Goal: Task Accomplishment & Management: Complete application form

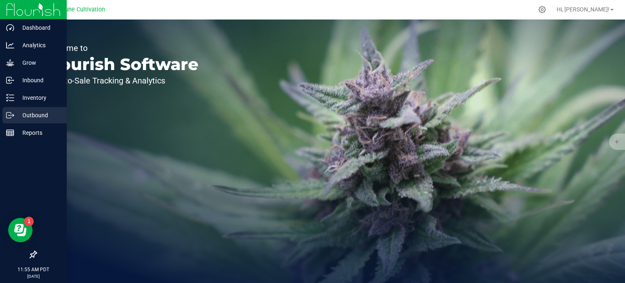
click at [11, 116] on icon at bounding box center [10, 115] width 8 height 8
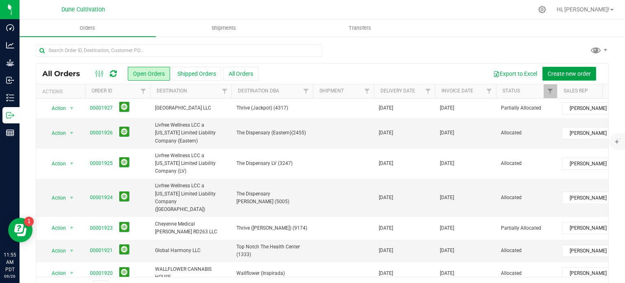
click at [554, 72] on span "Create new order" at bounding box center [568, 73] width 43 height 7
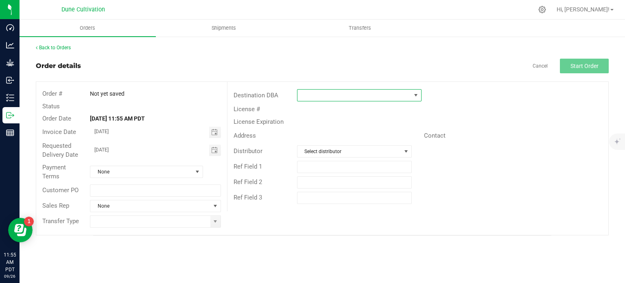
click at [363, 91] on span at bounding box center [353, 94] width 113 height 11
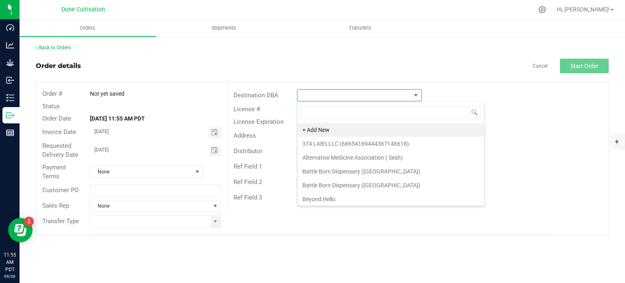
scroll to position [12, 124]
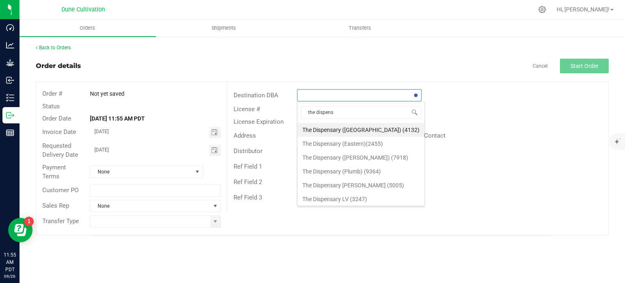
type input "the [PERSON_NAME]"
click at [362, 142] on li "The Dispensary (Eastern)(2455)" at bounding box center [360, 144] width 127 height 14
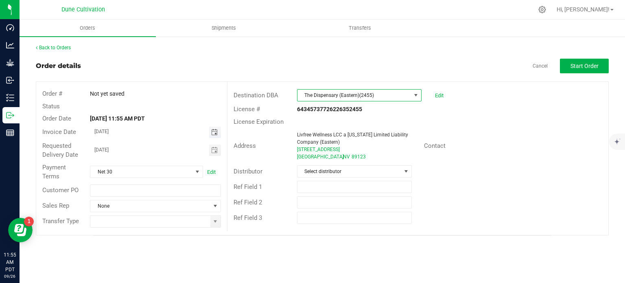
click at [213, 130] on span "Toggle calendar" at bounding box center [214, 132] width 7 height 7
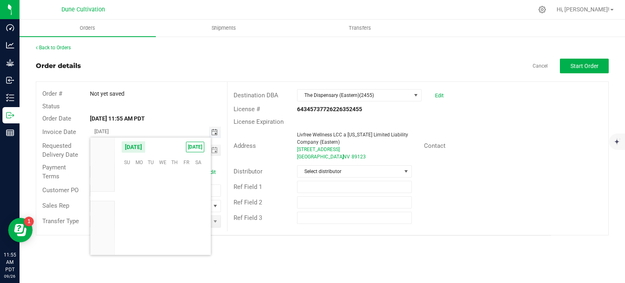
scroll to position [131932, 0]
click at [214, 129] on span "Toggle calendar" at bounding box center [214, 132] width 7 height 7
click at [175, 216] on span "2" at bounding box center [175, 215] width 12 height 13
type input "[DATE]"
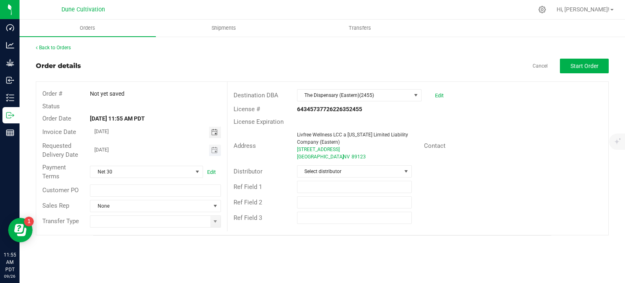
click at [215, 153] on span "Toggle calendar" at bounding box center [215, 149] width 12 height 11
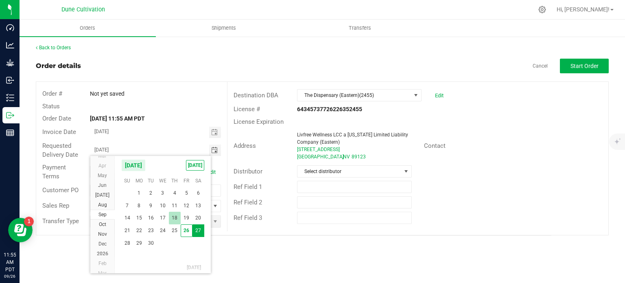
scroll to position [14728, 0]
click at [177, 212] on span "2" at bounding box center [175, 213] width 12 height 13
type input "[DATE]"
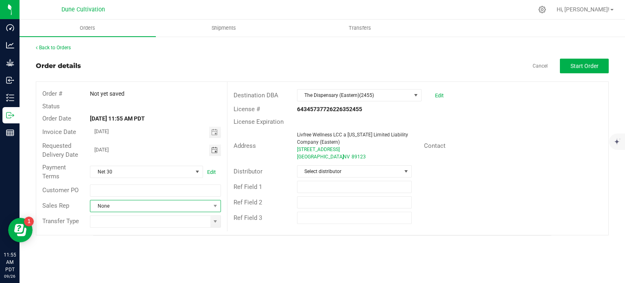
click at [212, 208] on span at bounding box center [215, 205] width 10 height 11
click at [196, 240] on li "[PERSON_NAME]" at bounding box center [155, 240] width 130 height 14
click at [218, 219] on span at bounding box center [215, 221] width 7 height 7
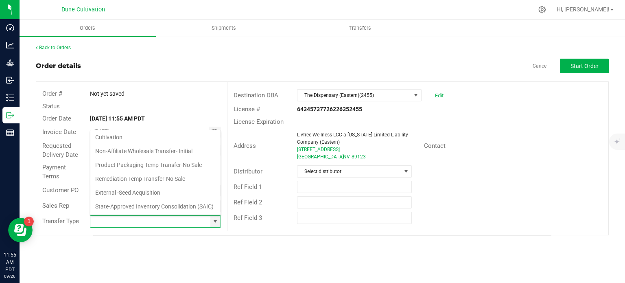
scroll to position [133, 0]
click at [179, 144] on li "Non-Affiliate Wholesale Transfer- Initial" at bounding box center [155, 151] width 130 height 14
type input "Non-Affiliate Wholesale Transfer- Initial"
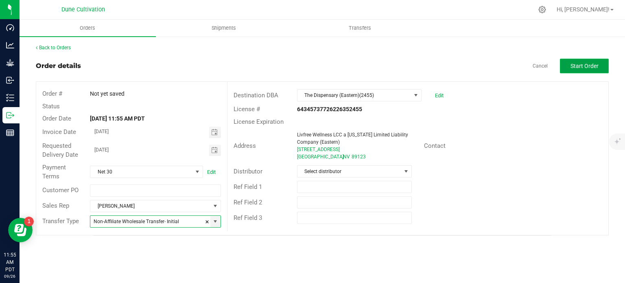
click at [581, 66] on span "Start Order" at bounding box center [584, 66] width 28 height 7
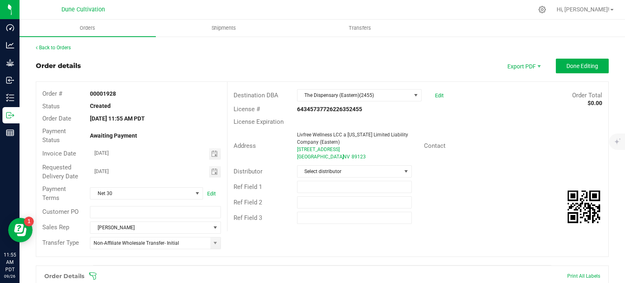
click at [262, 253] on div "Order # 00001928 Status Created Order Date [DATE] 11:55 AM PDT Payment Status A…" at bounding box center [322, 169] width 572 height 174
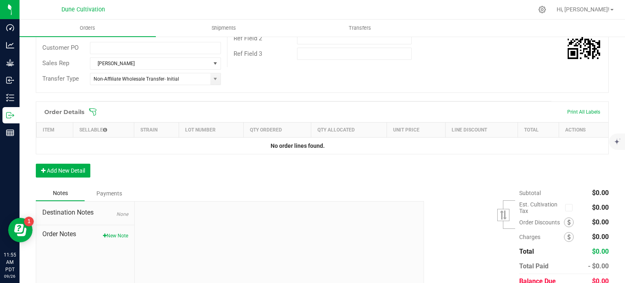
scroll to position [198, 0]
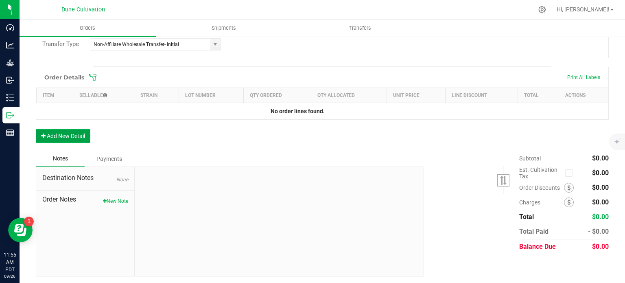
click at [62, 135] on button "Add New Detail" at bounding box center [63, 136] width 55 height 14
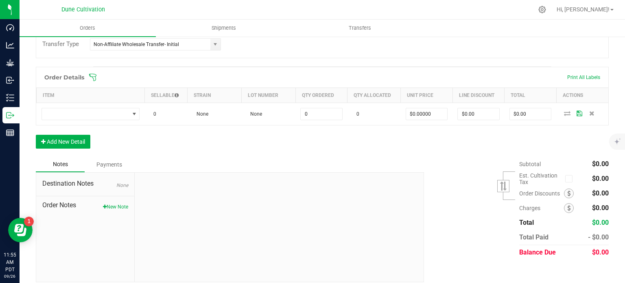
click at [63, 149] on div "Order Details Print All Labels Item Sellable Strain Lot Number Qty Ordered Qty …" at bounding box center [322, 112] width 573 height 90
click at [63, 141] on button "Add New Detail" at bounding box center [63, 142] width 55 height 14
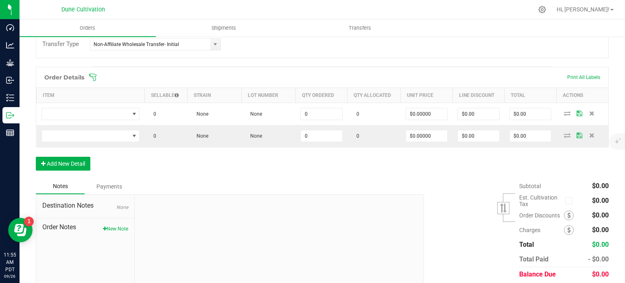
click at [68, 170] on div "Order Details Print All Labels Item Sellable Strain Lot Number Qty Ordered Qty …" at bounding box center [322, 123] width 573 height 112
click at [72, 162] on button "Add New Detail" at bounding box center [63, 164] width 55 height 14
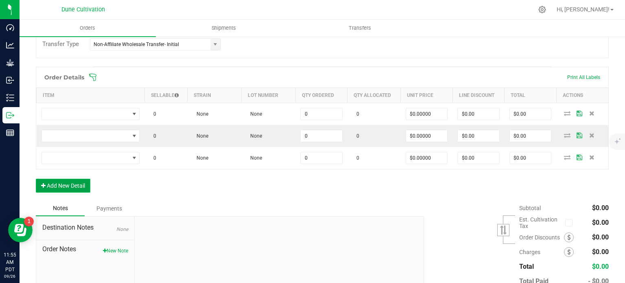
click at [75, 179] on button "Add New Detail" at bounding box center [63, 186] width 55 height 14
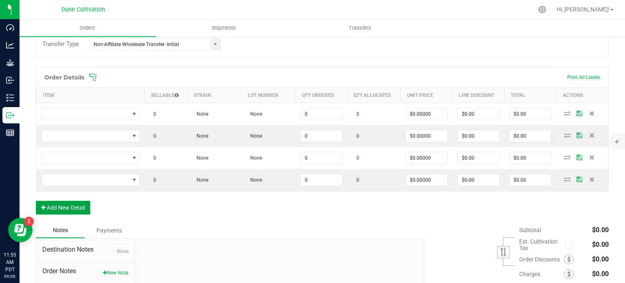
click at [78, 203] on button "Add New Detail" at bounding box center [63, 208] width 55 height 14
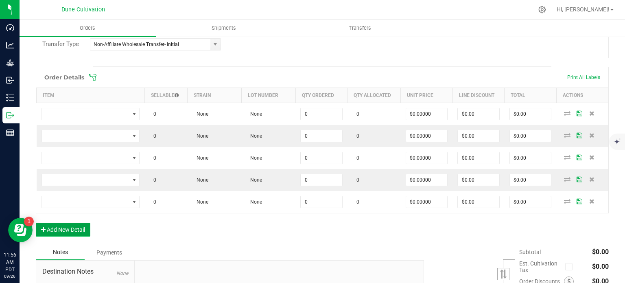
click at [79, 230] on button "Add New Detail" at bounding box center [63, 229] width 55 height 14
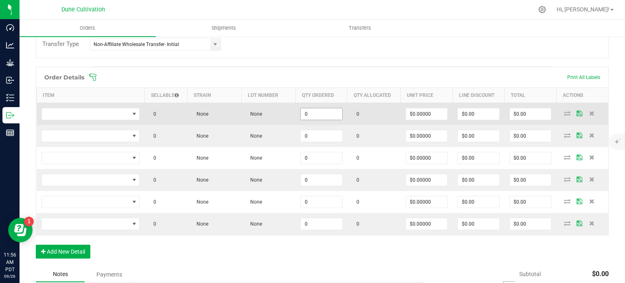
click at [320, 115] on input "0" at bounding box center [321, 113] width 41 height 11
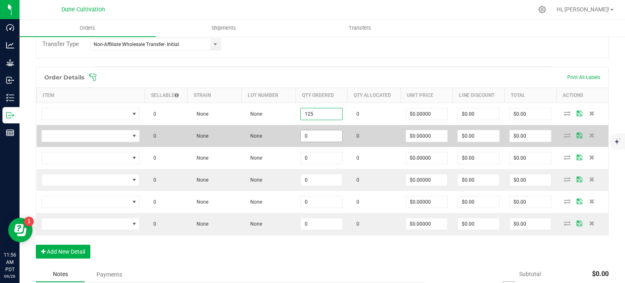
type input "125"
click at [316, 131] on input "0" at bounding box center [321, 135] width 41 height 11
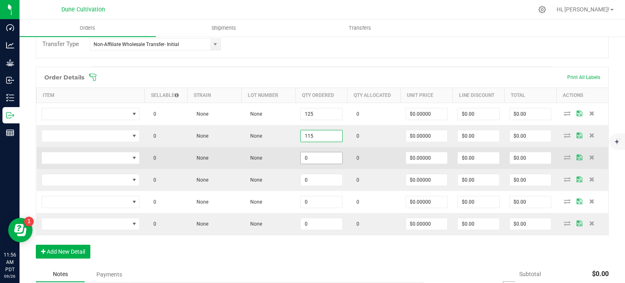
type input "115"
click at [311, 161] on input "0" at bounding box center [321, 157] width 41 height 11
paste input "115"
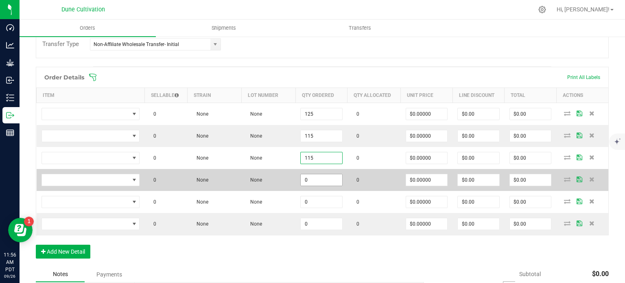
type input "115"
click at [311, 182] on input "0" at bounding box center [321, 179] width 41 height 11
paste input "115"
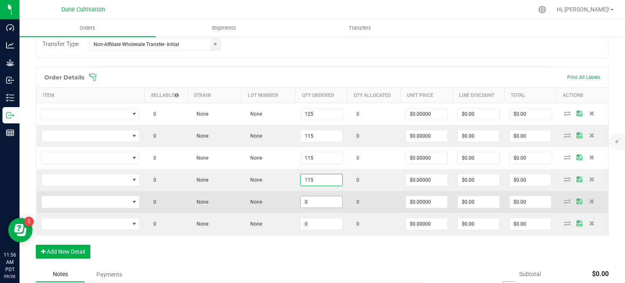
type input "115"
click at [310, 201] on input "0" at bounding box center [321, 201] width 41 height 11
paste input "115"
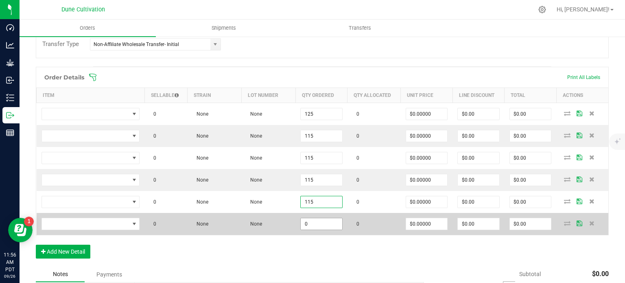
type input "115"
click at [314, 218] on input "0" at bounding box center [321, 223] width 41 height 11
paste input "115"
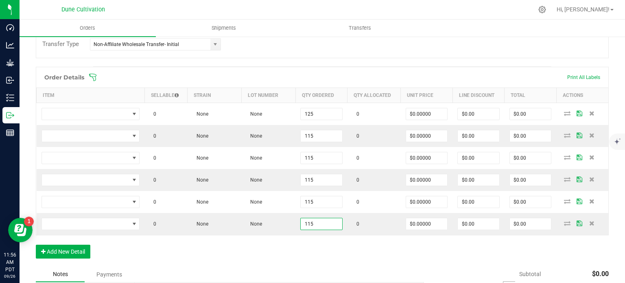
type input "115"
click at [312, 240] on div "Order Details Print All Labels Item Sellable Strain Lot Number Qty Ordered Qty …" at bounding box center [322, 167] width 573 height 200
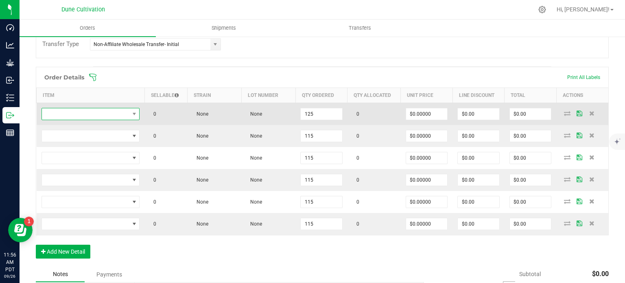
click at [95, 114] on span "NO DATA FOUND" at bounding box center [85, 113] width 87 height 11
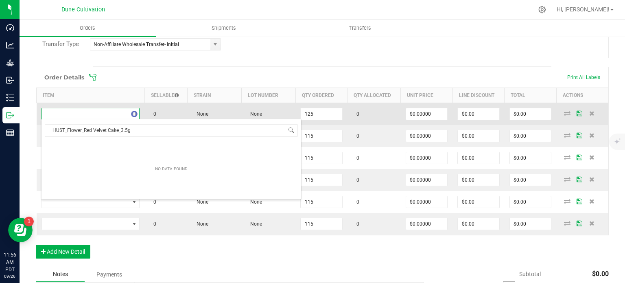
scroll to position [12, 97]
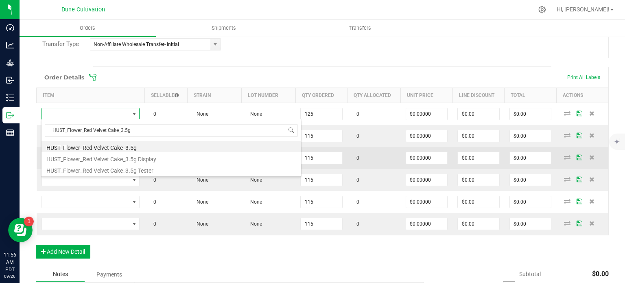
click at [111, 146] on li "HUST_Flower_Red Velvet Cake_3.5g" at bounding box center [170, 146] width 259 height 11
type input "125 ea"
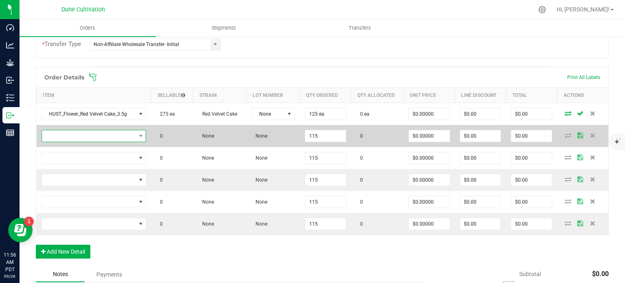
click at [93, 137] on span "NO DATA FOUND" at bounding box center [89, 135] width 94 height 11
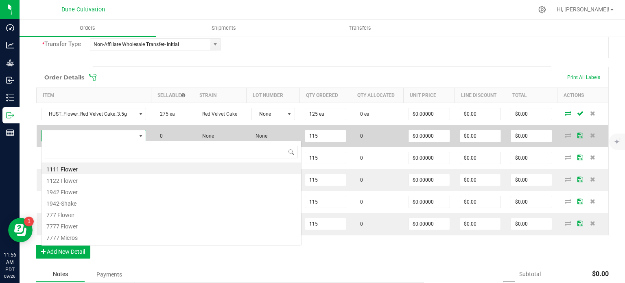
type input "HUST_Flower_Pineapple Funk_3.5g"
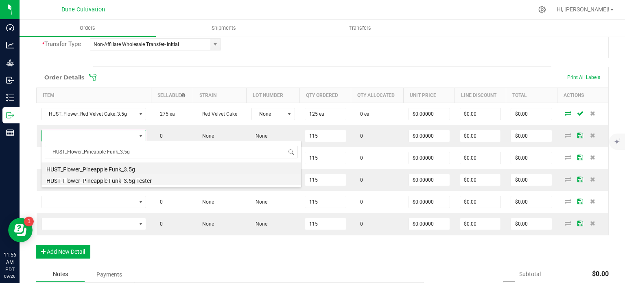
click at [100, 174] on li "HUST_Flower_Pineapple Funk_3.5g Tester" at bounding box center [170, 179] width 259 height 11
type input "115 ea"
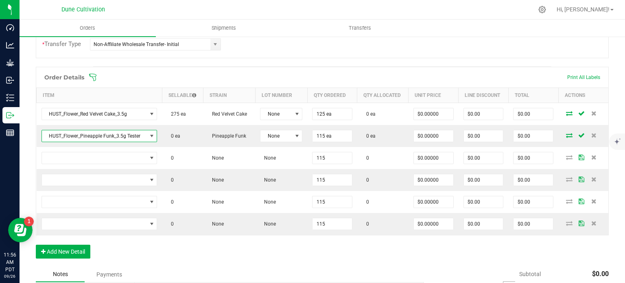
click at [106, 133] on span "HUST_Flower_Pineapple Funk_3.5g Tester" at bounding box center [94, 135] width 105 height 11
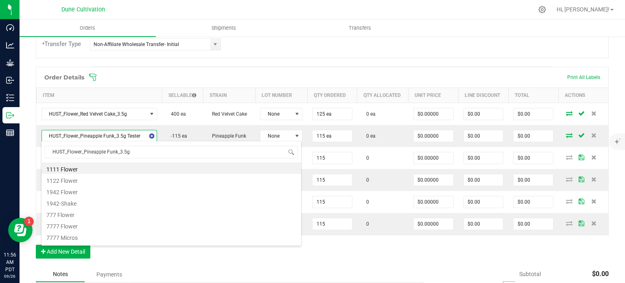
scroll to position [12, 112]
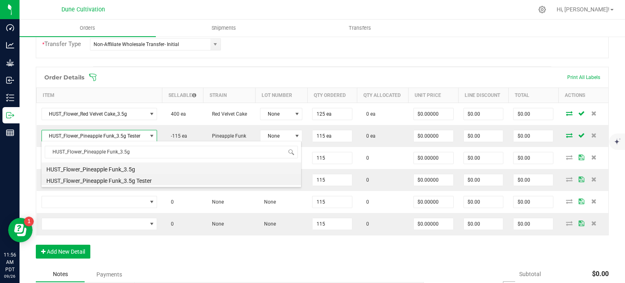
click at [104, 166] on li "HUST_Flower_Pineapple Funk_3.5g" at bounding box center [170, 167] width 259 height 11
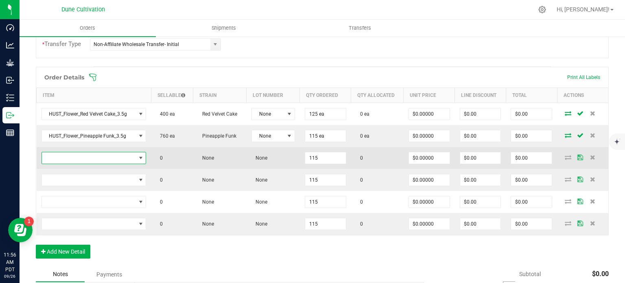
click at [75, 157] on span "NO DATA FOUND" at bounding box center [89, 157] width 94 height 11
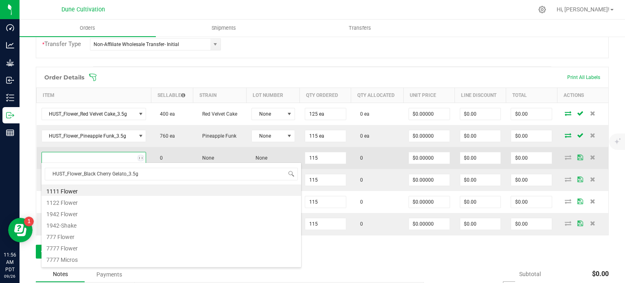
scroll to position [12, 102]
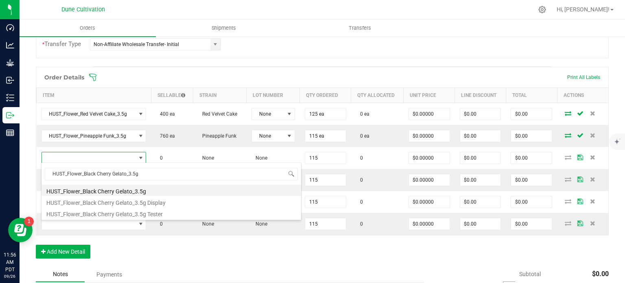
click at [87, 190] on li "HUST_Flower_Black Cherry Gelato_3.5g" at bounding box center [170, 189] width 259 height 11
type input "115 ea"
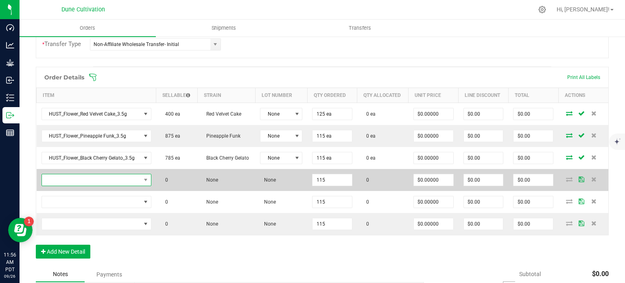
click at [114, 176] on span "NO DATA FOUND" at bounding box center [91, 179] width 99 height 11
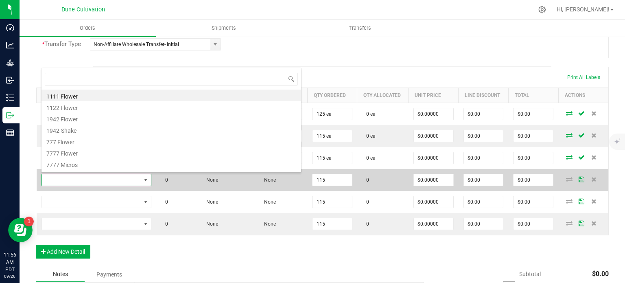
scroll to position [12, 107]
type input "HUST_Flower_Pick & Roll_3.5g"
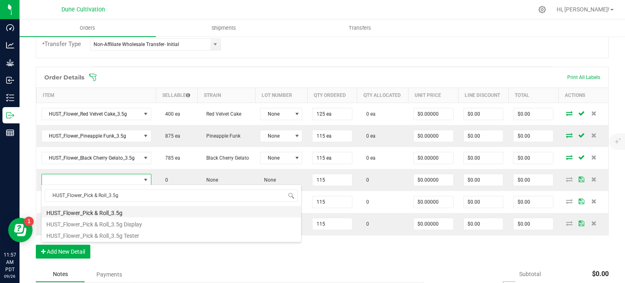
click at [111, 206] on li "HUST_Flower_Pick & Roll_3.5g" at bounding box center [170, 211] width 259 height 11
type input "115 ea"
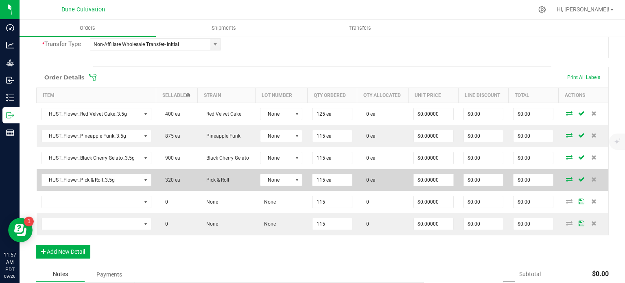
click at [129, 187] on td "HUST_Flower_Pick & Roll_3.5g" at bounding box center [97, 180] width 120 height 22
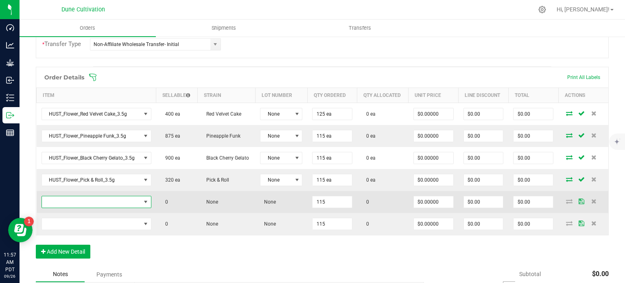
click at [129, 201] on span "NO DATA FOUND" at bounding box center [91, 201] width 99 height 11
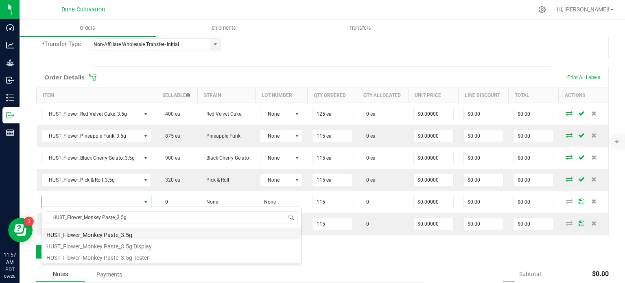
click at [122, 235] on li "HUST_Flower_Monkey Paste_3.5g" at bounding box center [170, 233] width 259 height 11
type input "115 ea"
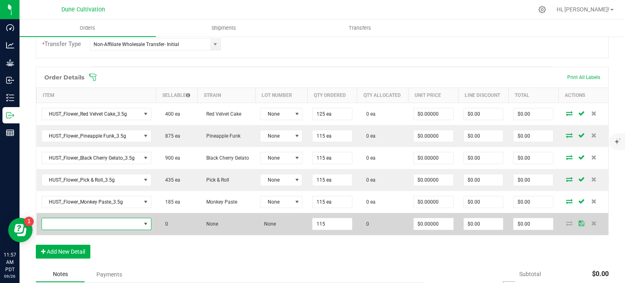
click at [130, 224] on span "NO DATA FOUND" at bounding box center [91, 223] width 99 height 11
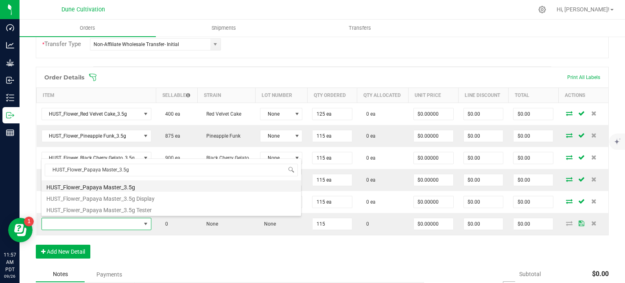
click at [127, 184] on li "HUST_Flower_Papaya Master_3.5g" at bounding box center [170, 185] width 259 height 11
type input "115 ea"
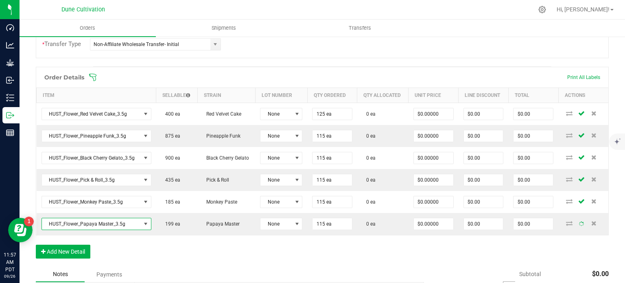
click at [136, 243] on div "Order Details Print All Labels Item Sellable Strain Lot Number Qty Ordered Qty …" at bounding box center [322, 167] width 573 height 200
click at [140, 241] on div "Order Details Print All Labels Item Sellable Strain Lot Number Qty Ordered Qty …" at bounding box center [322, 167] width 573 height 200
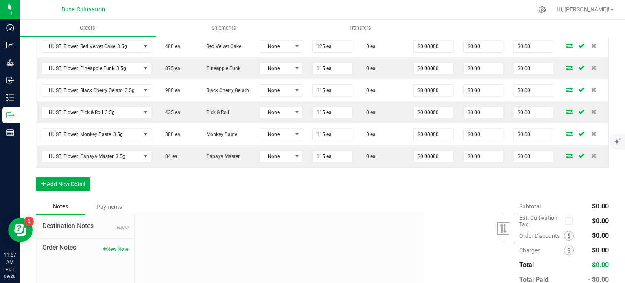
scroll to position [313, 0]
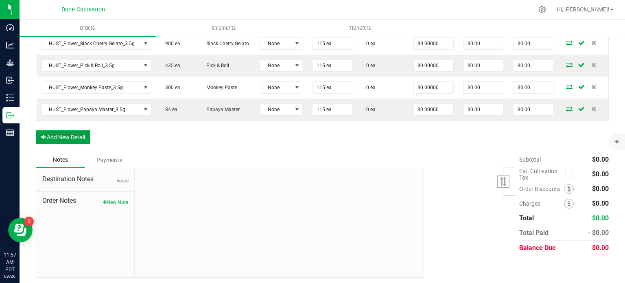
click at [72, 138] on button "Add New Detail" at bounding box center [63, 137] width 55 height 14
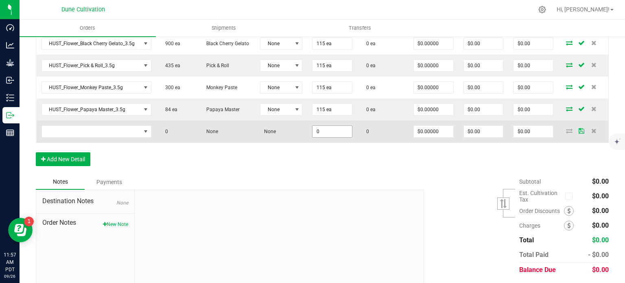
click at [324, 126] on input "0" at bounding box center [331, 131] width 39 height 11
paste input "16"
type input "160"
click at [421, 129] on input "0" at bounding box center [433, 131] width 39 height 11
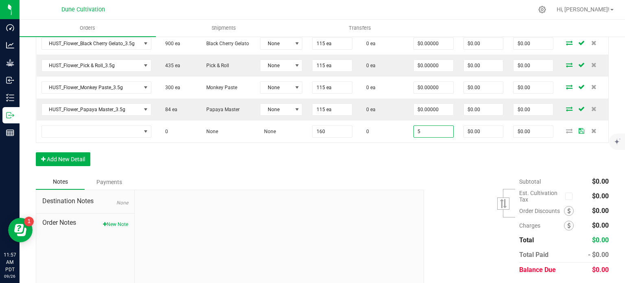
type input "$5.00000"
type input "$800.00"
click at [357, 159] on div "Order Details Print All Labels Item Sellable Strain Lot Number Qty Ordered Qty …" at bounding box center [322, 63] width 573 height 222
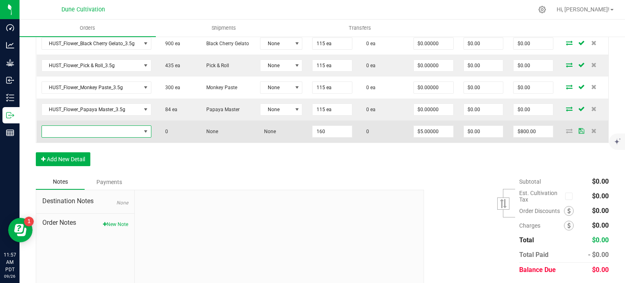
click at [111, 126] on span "NO DATA FOUND" at bounding box center [91, 131] width 99 height 11
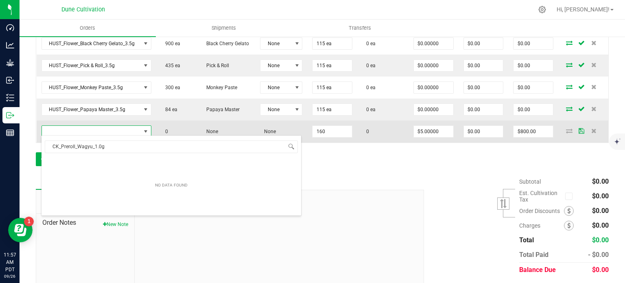
scroll to position [12, 107]
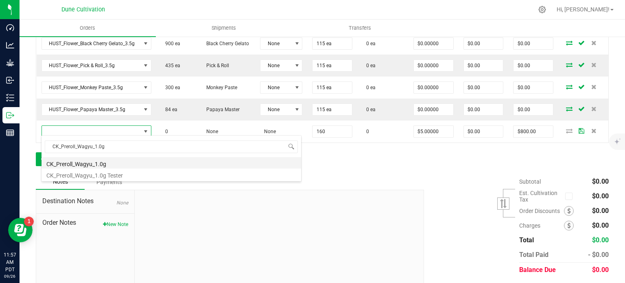
click at [113, 164] on li "CK_Preroll_Wagyu_1.0g" at bounding box center [170, 162] width 259 height 11
type input "160 ea"
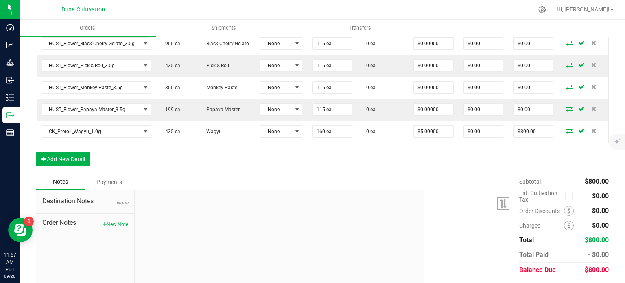
click at [134, 149] on div "Order Details Print All Labels Item Sellable Strain Lot Number Qty Ordered Qty …" at bounding box center [322, 63] width 573 height 222
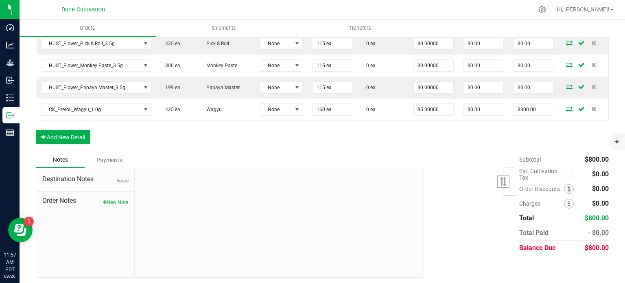
click at [95, 135] on div "Order Details Print All Labels Item Sellable Strain Lot Number Qty Ordered Qty …" at bounding box center [322, 41] width 573 height 222
click at [58, 138] on button "Add New Detail" at bounding box center [63, 137] width 55 height 14
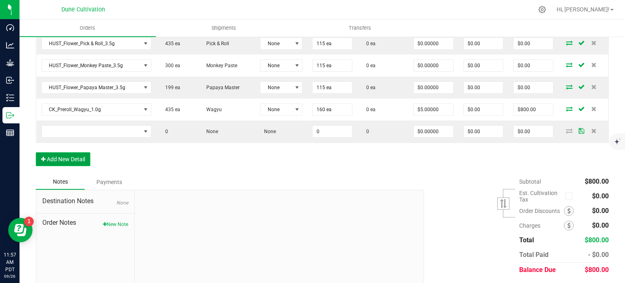
click at [55, 159] on button "Add New Detail" at bounding box center [63, 159] width 55 height 14
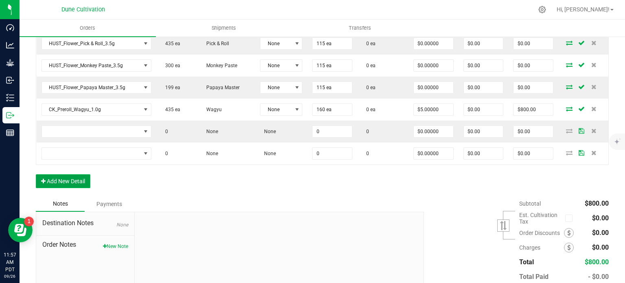
click at [59, 179] on button "Add New Detail" at bounding box center [63, 181] width 55 height 14
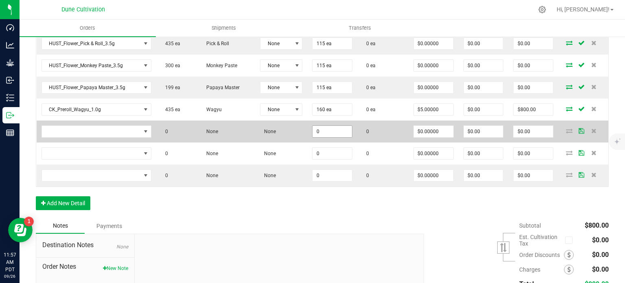
click at [337, 133] on input "0" at bounding box center [331, 131] width 39 height 11
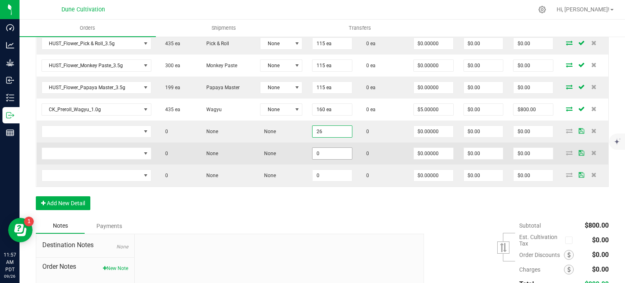
type input "26"
click at [335, 148] on input "0" at bounding box center [331, 153] width 39 height 11
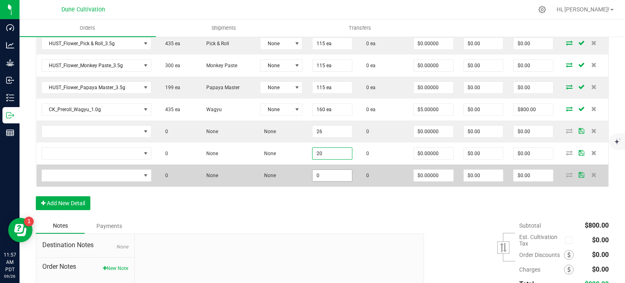
type input "20"
click at [334, 170] on input "0" at bounding box center [331, 175] width 39 height 11
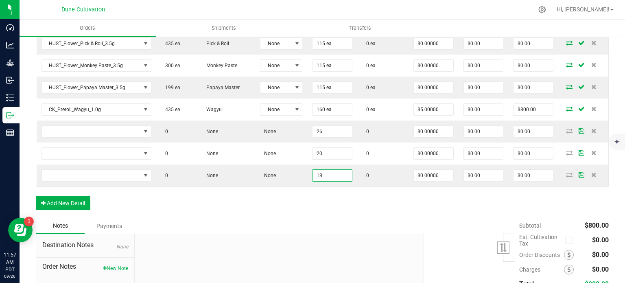
type input "18"
click at [318, 200] on div "Order Details Print All Labels Item Sellable Strain Lot Number Qty Ordered Qty …" at bounding box center [322, 74] width 573 height 288
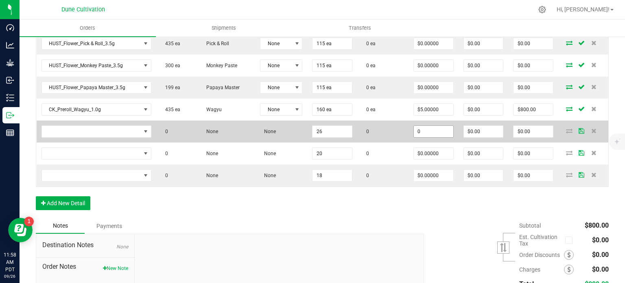
click at [426, 126] on input "0" at bounding box center [433, 131] width 39 height 11
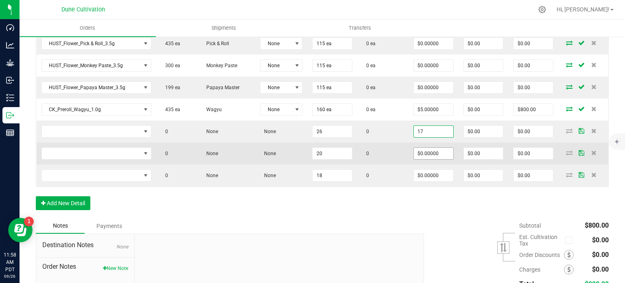
type input "$17.00000"
type input "$442.00"
click at [426, 152] on input "0" at bounding box center [433, 153] width 39 height 11
paste input "17"
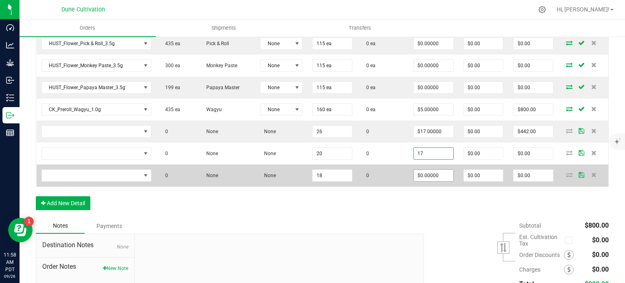
type input "$17.00000"
type input "$340.00"
click at [426, 170] on input "0" at bounding box center [433, 175] width 39 height 11
paste input "17"
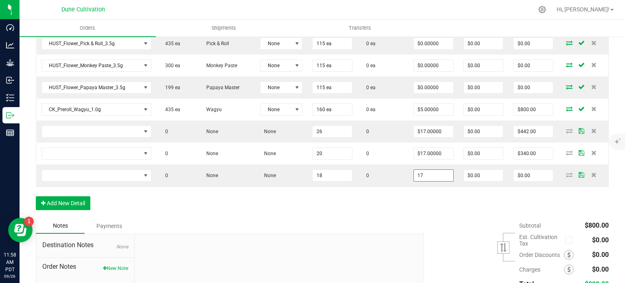
type input "$17.00000"
type input "$306.00"
click at [414, 199] on div "Order Details Print All Labels Item Sellable Strain Lot Number Qty Ordered Qty …" at bounding box center [322, 74] width 573 height 288
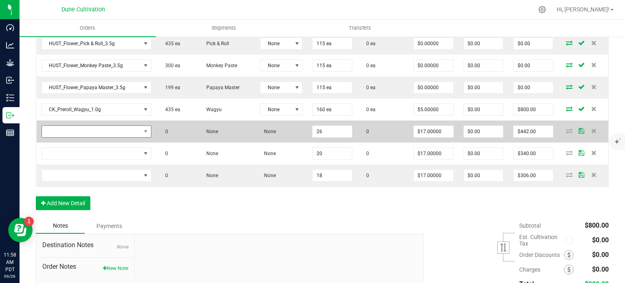
click at [115, 130] on span "NO DATA FOUND" at bounding box center [91, 131] width 99 height 11
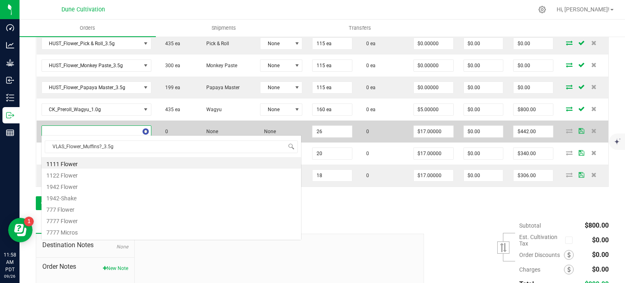
scroll to position [12, 107]
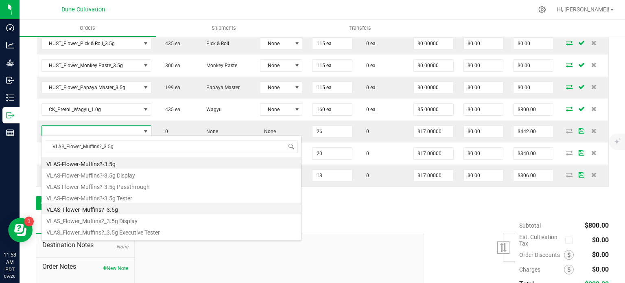
click at [117, 213] on li "VLAS_Flower_Muffins?_3.5g" at bounding box center [170, 208] width 259 height 11
type input "26 ea"
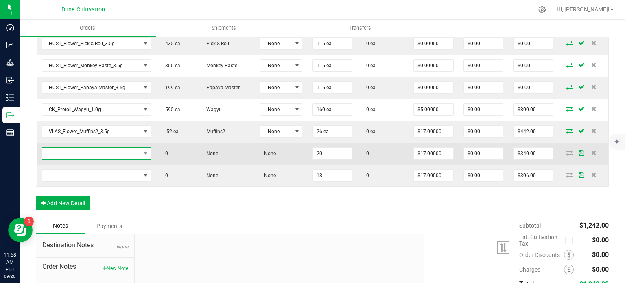
click at [86, 148] on span "NO DATA FOUND" at bounding box center [91, 153] width 99 height 11
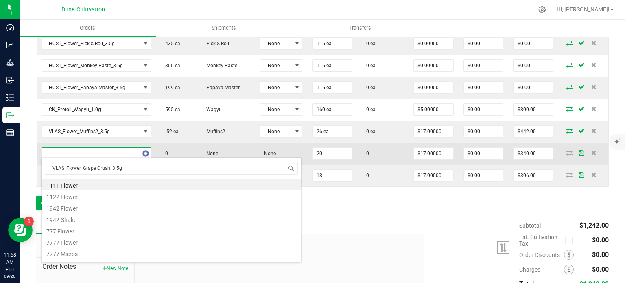
type input "VLAS_Flower_Grape Crush_3.5g"
click at [86, 148] on span at bounding box center [91, 153] width 99 height 11
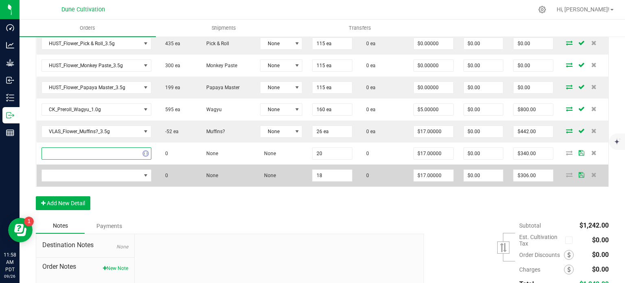
click at [88, 164] on td at bounding box center [97, 175] width 120 height 22
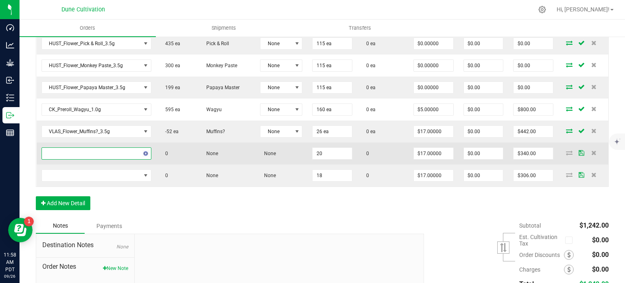
click at [96, 157] on td at bounding box center [97, 153] width 120 height 22
click at [99, 153] on span "NO DATA FOUND" at bounding box center [91, 153] width 99 height 11
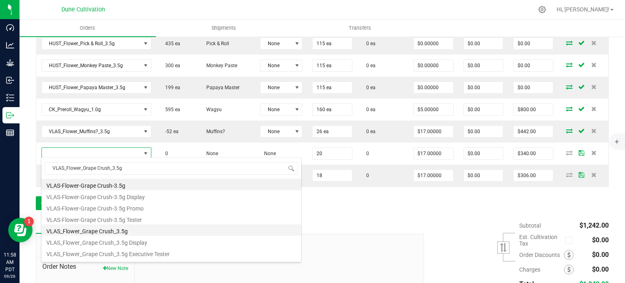
click at [101, 226] on li "VLAS_Flower_Grape Crush_3.5g" at bounding box center [170, 229] width 259 height 11
type input "20 ea"
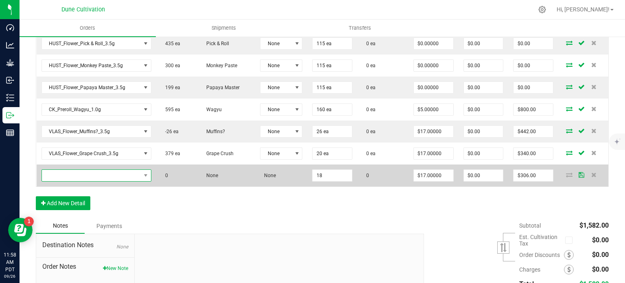
click at [94, 170] on span "NO DATA FOUND" at bounding box center [91, 175] width 99 height 11
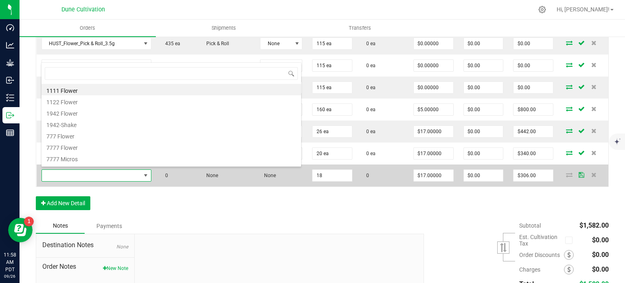
type input "VLAS_Flower_Lemonatti_3.5g"
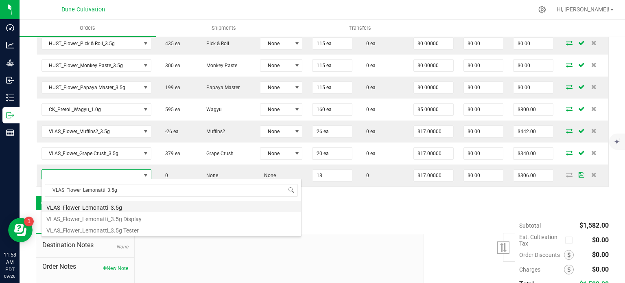
click at [98, 205] on li "VLAS_Flower_Lemonatti_3.5g" at bounding box center [170, 206] width 259 height 11
type input "18 ea"
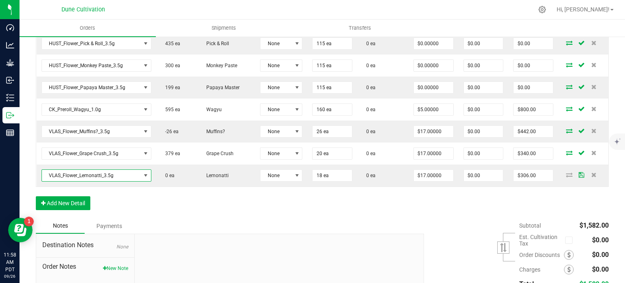
click at [114, 201] on div "Order Details Print All Labels Item Sellable Strain Lot Number Qty Ordered Qty …" at bounding box center [322, 74] width 573 height 288
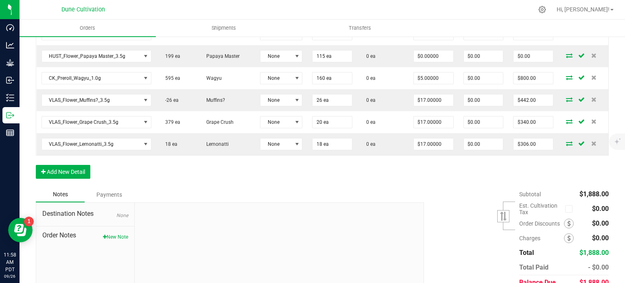
scroll to position [375, 0]
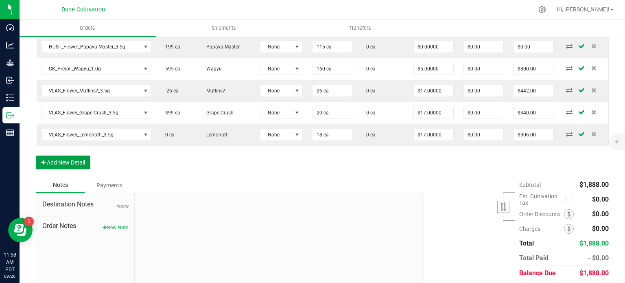
click at [61, 156] on button "Add New Detail" at bounding box center [63, 162] width 55 height 14
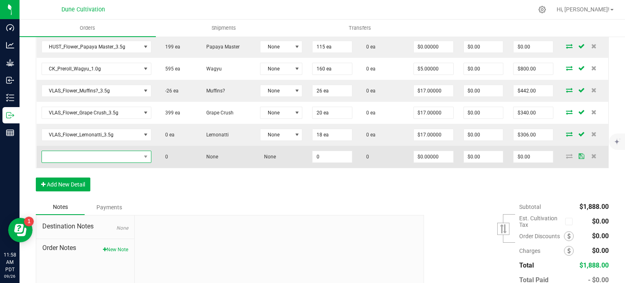
click at [75, 154] on span "NO DATA FOUND" at bounding box center [91, 156] width 99 height 11
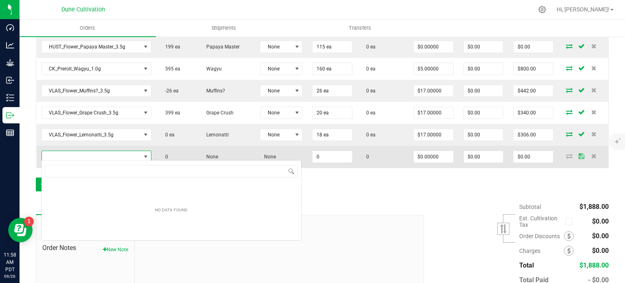
type input "VLAS_Flower_Muffins?_3.5g"
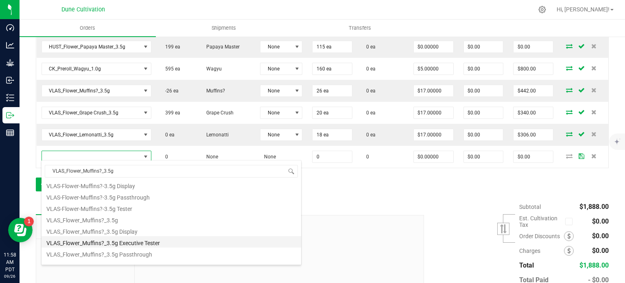
scroll to position [21, 0]
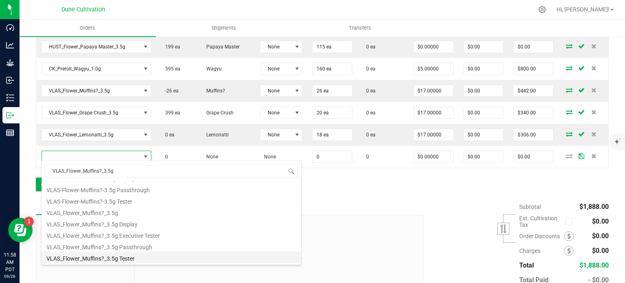
click at [111, 256] on li "VLAS_Flower_Muffins?_3.5g Tester" at bounding box center [170, 256] width 259 height 11
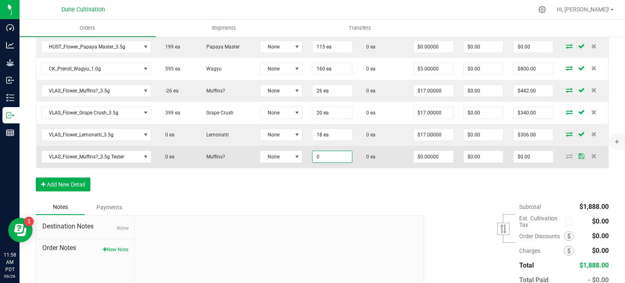
click at [319, 151] on input "0" at bounding box center [331, 156] width 39 height 11
type input "6 ea"
click at [419, 153] on input "0" at bounding box center [433, 156] width 39 height 11
type input ".0"
click at [432, 151] on input "0" at bounding box center [433, 156] width 39 height 11
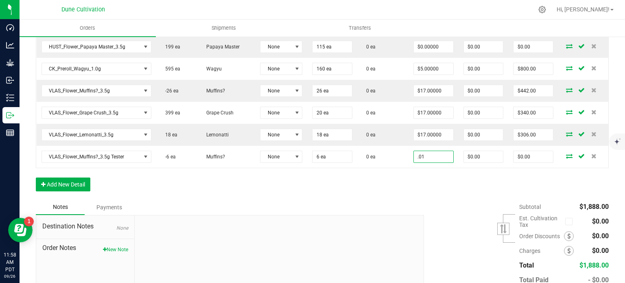
type input "$0.01000"
type input "$0.06"
click at [422, 176] on div "Order Details Print All Labels Item Sellable Strain Lot Number Qty Ordered Qty …" at bounding box center [322, 45] width 573 height 310
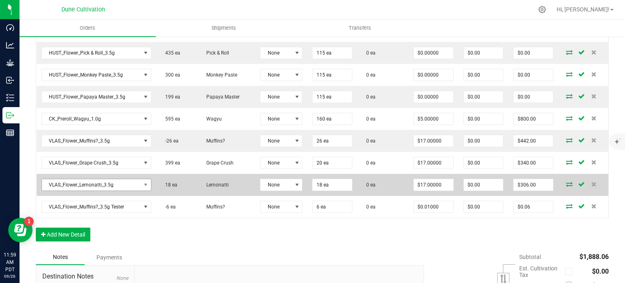
scroll to position [335, 0]
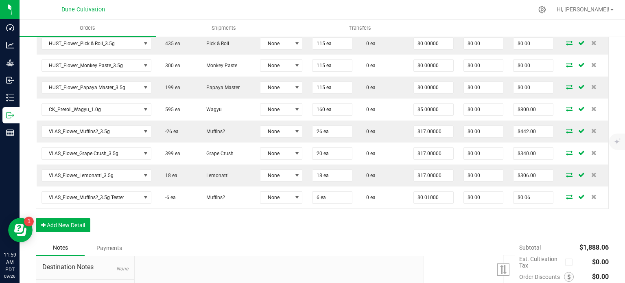
click at [153, 218] on div "Order Details Print All Labels Item Sellable Strain Lot Number Qty Ordered Qty …" at bounding box center [322, 85] width 573 height 310
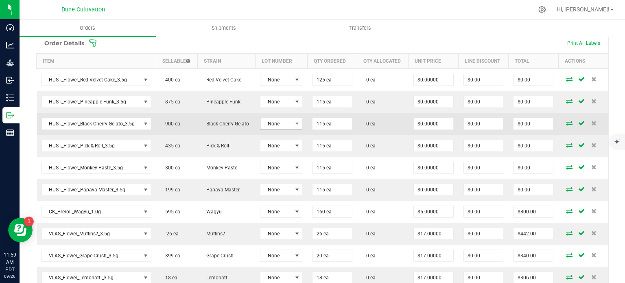
scroll to position [213, 0]
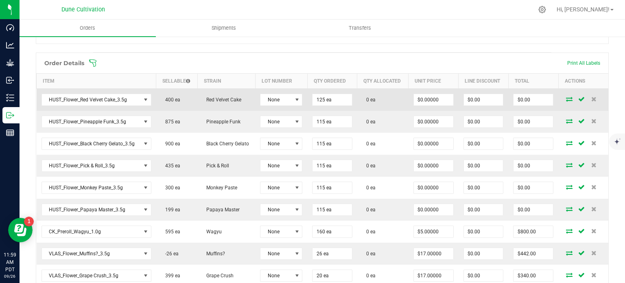
click at [566, 99] on icon at bounding box center [569, 98] width 7 height 5
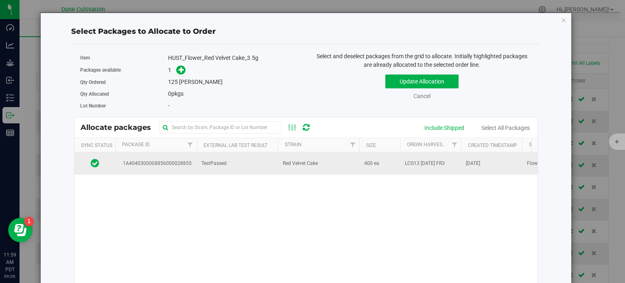
click at [163, 166] on td "1A4040300008856000028855" at bounding box center [155, 163] width 81 height 22
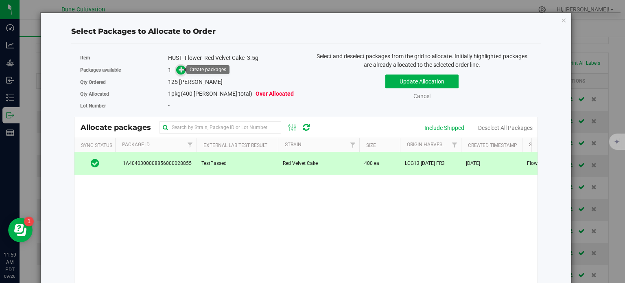
click at [181, 71] on icon at bounding box center [182, 70] width 6 height 6
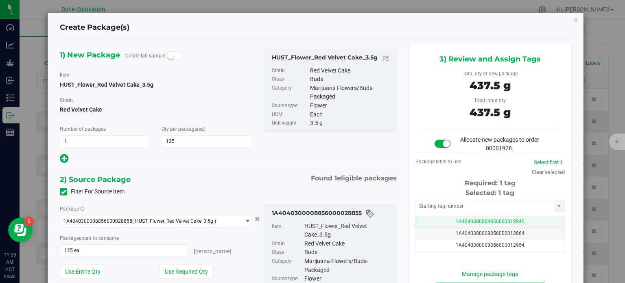
click at [431, 226] on td "1A4040300008856000012845" at bounding box center [490, 222] width 148 height 12
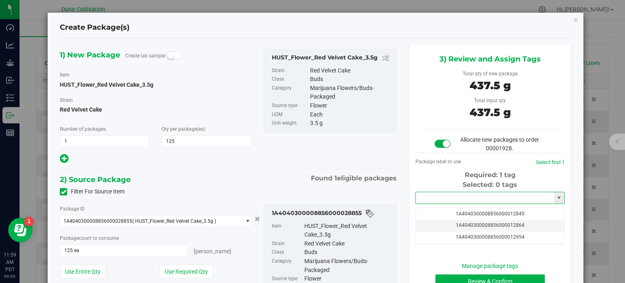
click at [437, 198] on input "text" at bounding box center [485, 197] width 138 height 11
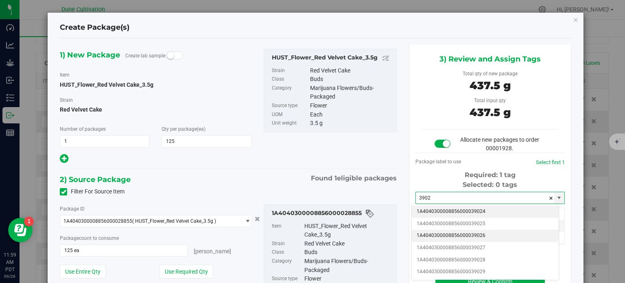
click at [471, 237] on li "1A4040300008856000039026" at bounding box center [485, 235] width 147 height 12
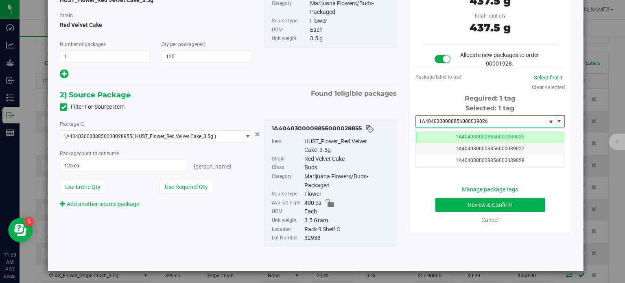
type input "1A4040300008856000039026"
click at [445, 201] on button "Review & Confirm" at bounding box center [489, 205] width 109 height 14
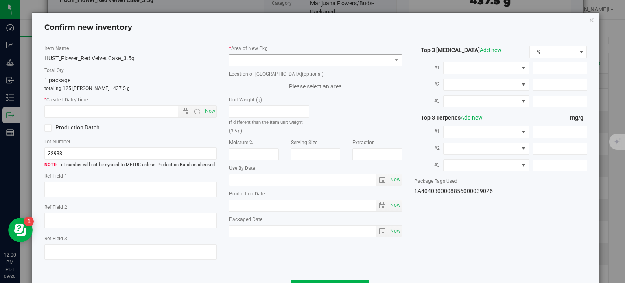
type textarea "30.4859%"
type textarea "Red Velvet Cake"
type textarea "0.0924%"
type input "319.3838"
type input "24.7598"
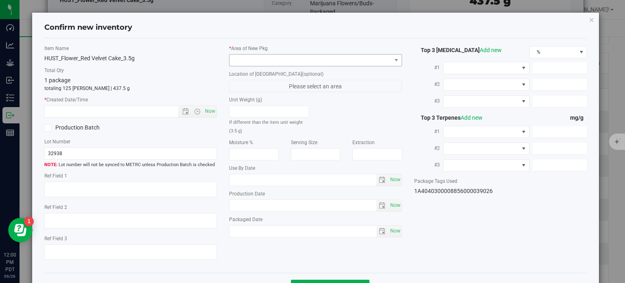
type input "11.0502"
type input "6.2150"
type input "4.5770"
type input "2.9000"
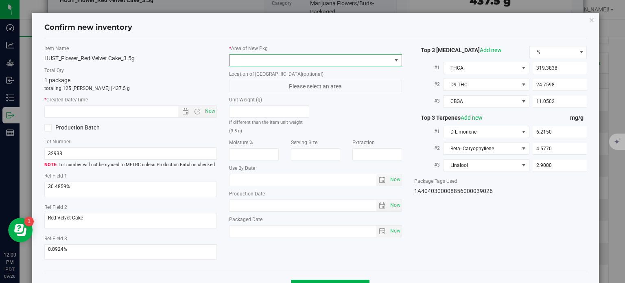
click at [351, 65] on span at bounding box center [310, 60] width 162 height 11
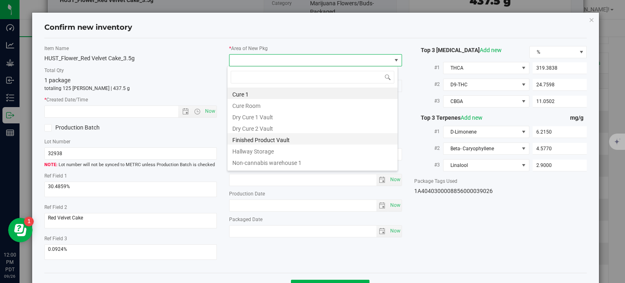
click at [319, 140] on li "Finished Product Vault" at bounding box center [312, 138] width 170 height 11
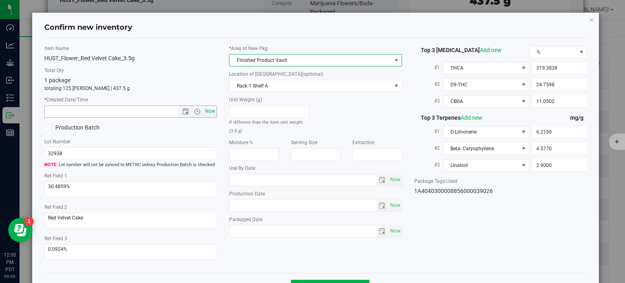
click at [208, 115] on span "Now" at bounding box center [210, 111] width 14 height 12
type input "[DATE] 12:00 PM"
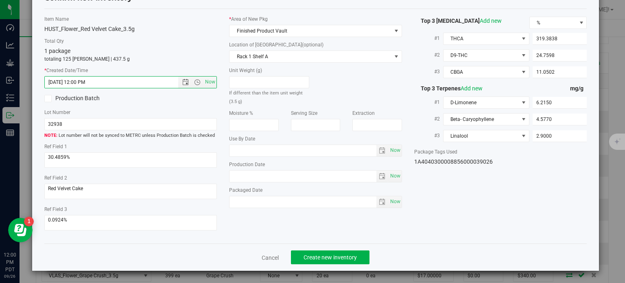
click at [318, 264] on div "Cancel Create new inventory" at bounding box center [315, 256] width 543 height 27
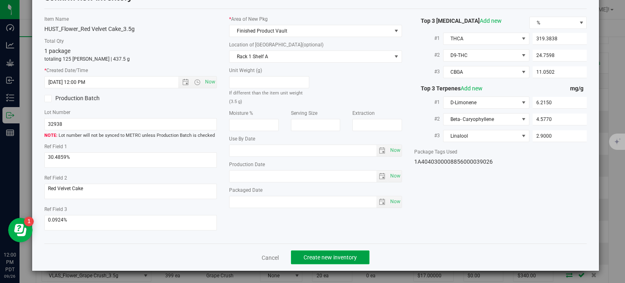
click at [325, 262] on button "Create new inventory" at bounding box center [330, 257] width 78 height 14
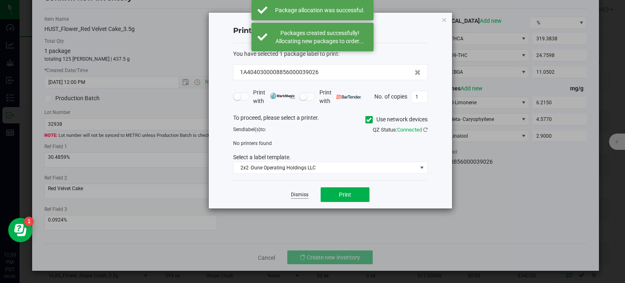
click at [301, 196] on link "Dismiss" at bounding box center [299, 194] width 17 height 7
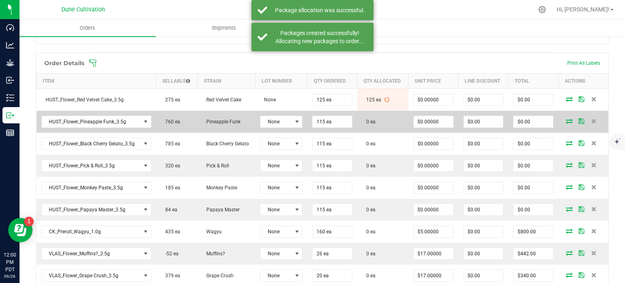
click at [566, 120] on icon at bounding box center [569, 120] width 7 height 5
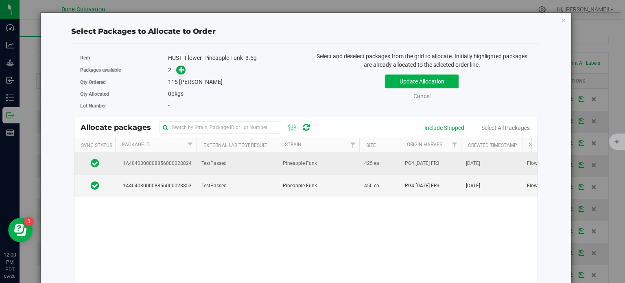
click at [182, 169] on td "1A4040300008856000028824" at bounding box center [155, 163] width 81 height 22
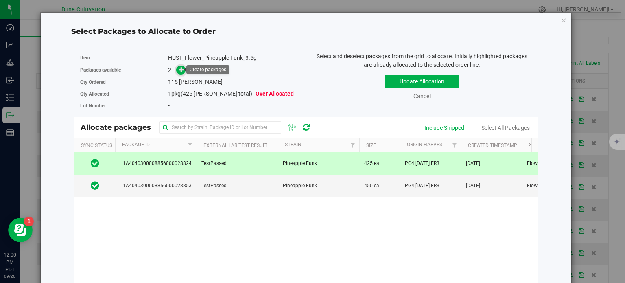
click at [180, 72] on icon at bounding box center [182, 70] width 6 height 6
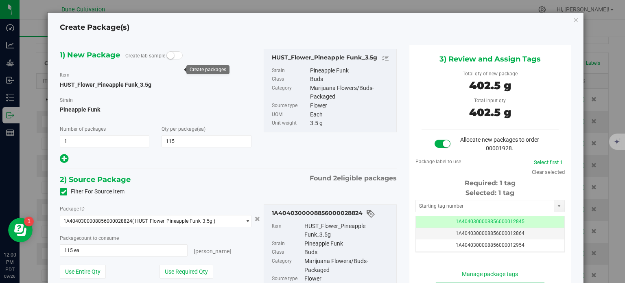
click at [427, 214] on div "Selected: 1 tag Tag 1A4040300008856000012845 1A4040300008856000012864 1A4040300…" at bounding box center [489, 220] width 149 height 64
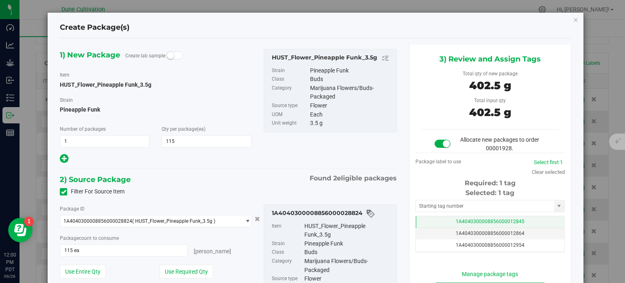
click at [428, 222] on td "1A4040300008856000012845" at bounding box center [490, 222] width 148 height 12
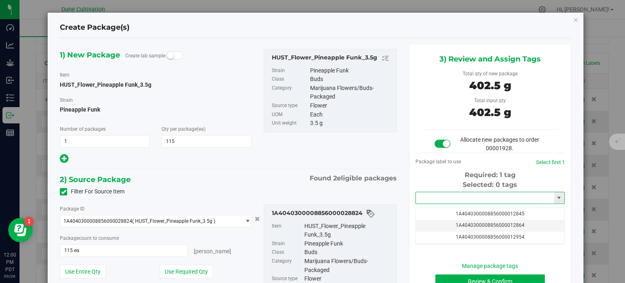
click at [435, 201] on input "text" at bounding box center [485, 197] width 138 height 11
paste input "3902"
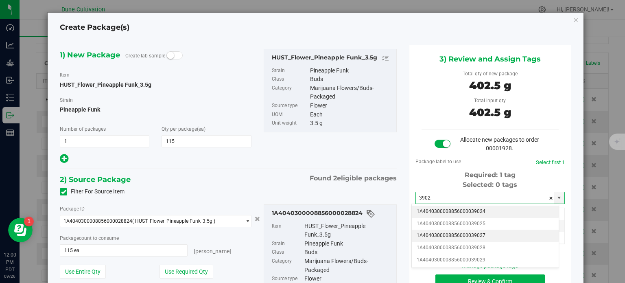
click at [462, 239] on li "1A4040300008856000039027" at bounding box center [485, 235] width 147 height 12
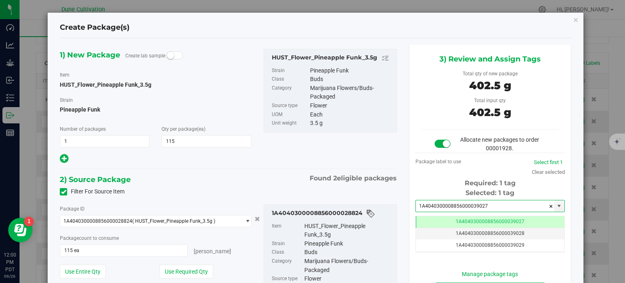
type input "1A4040300008856000039027"
click at [385, 236] on div "HUST_Flower_Pineapple Funk_3.5g" at bounding box center [348, 230] width 88 height 17
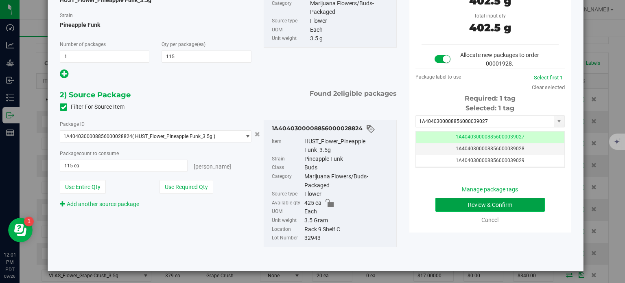
click at [500, 208] on button "Review & Confirm" at bounding box center [489, 205] width 109 height 14
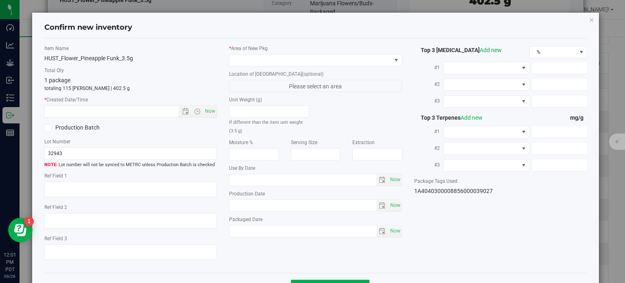
type textarea "27.9646%"
type textarea "Pineapple Funk"
type textarea "0.0712%"
type input "309.7853"
type input "15.3765"
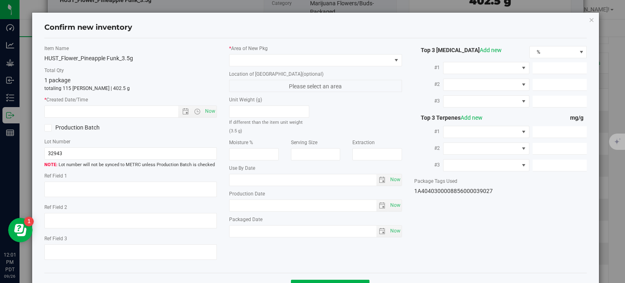
type input "7.9644"
type input "3.5900"
type input "3.3480"
type input "1.6780"
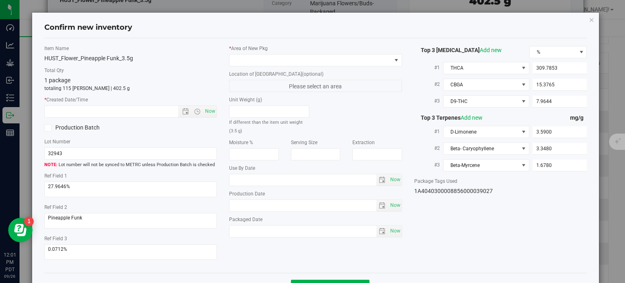
click at [329, 68] on div "* Area of [GEOGRAPHIC_DATA] Location of [GEOGRAPHIC_DATA] (optional) Please sel…" at bounding box center [315, 143] width 185 height 196
click at [329, 63] on span at bounding box center [310, 60] width 162 height 11
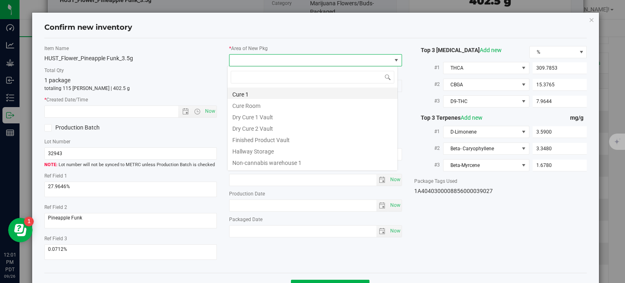
scroll to position [12, 171]
click at [296, 135] on li "Finished Product Vault" at bounding box center [312, 138] width 170 height 11
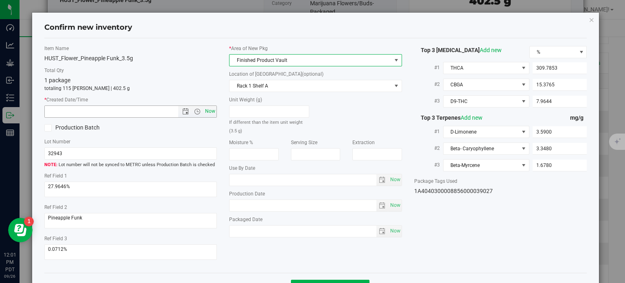
click at [212, 113] on span "Now" at bounding box center [210, 111] width 14 height 12
type input "[DATE] 12:01 PM"
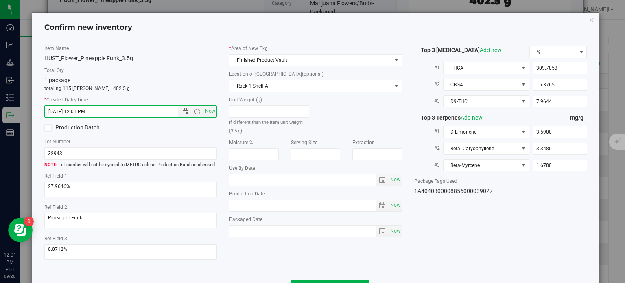
scroll to position [29, 0]
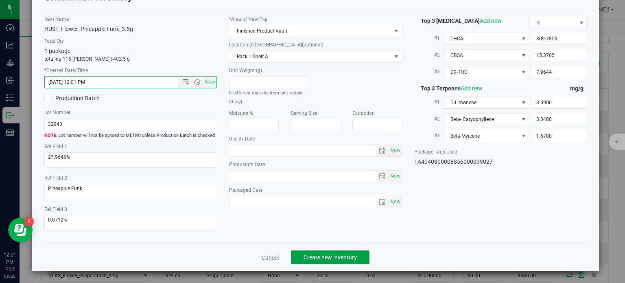
click at [311, 252] on button "Create new inventory" at bounding box center [330, 257] width 78 height 14
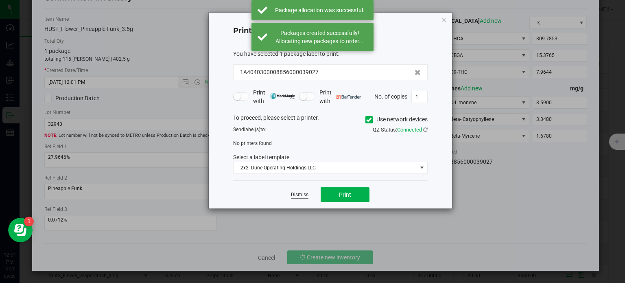
click at [301, 192] on link "Dismiss" at bounding box center [299, 194] width 17 height 7
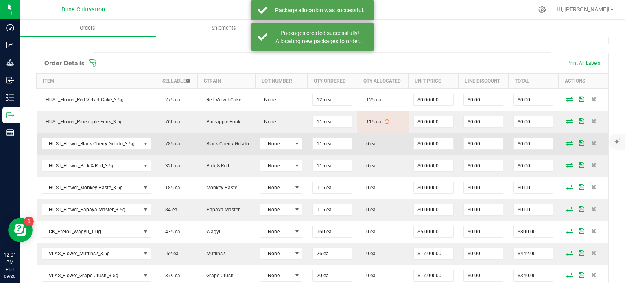
click at [568, 141] on span at bounding box center [569, 142] width 12 height 5
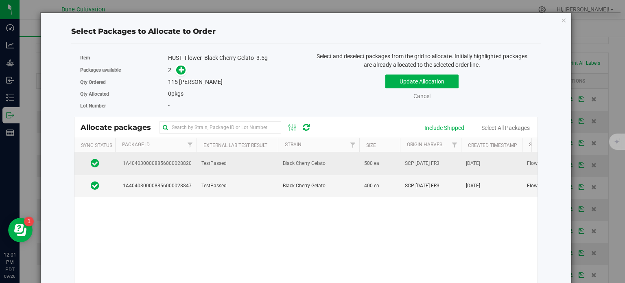
click at [194, 165] on td "1A4040300008856000028820" at bounding box center [155, 163] width 81 height 22
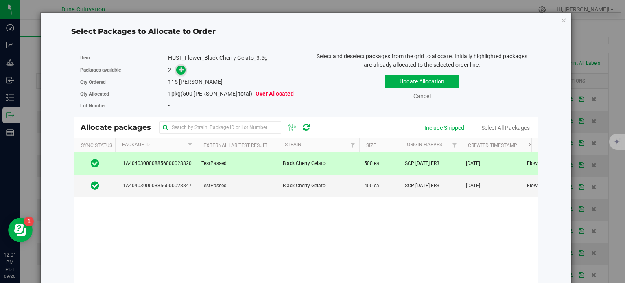
click at [179, 69] on icon at bounding box center [182, 70] width 6 height 6
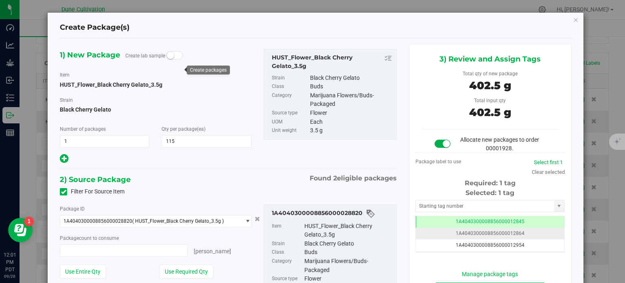
type input "115 ea"
click at [475, 220] on span "1A4040300008856000012845" at bounding box center [490, 221] width 69 height 6
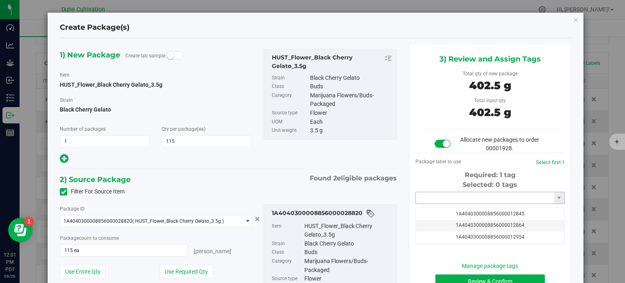
click at [460, 198] on input "text" at bounding box center [485, 197] width 138 height 11
paste input "3902"
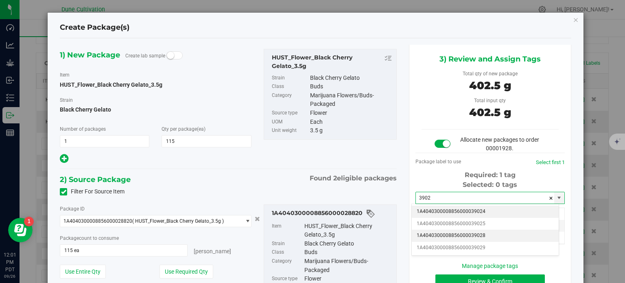
click at [462, 237] on li "1A4040300008856000039028" at bounding box center [485, 235] width 147 height 12
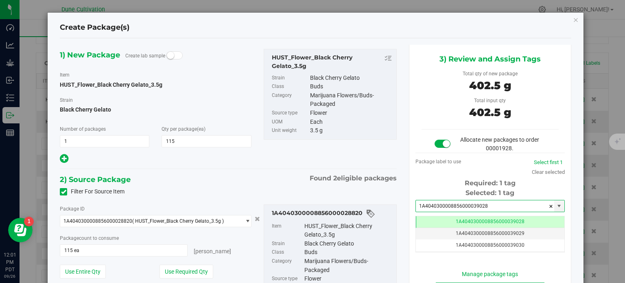
type input "1A4040300008856000039028"
click at [355, 188] on div "Filter For Source Item" at bounding box center [228, 191] width 349 height 12
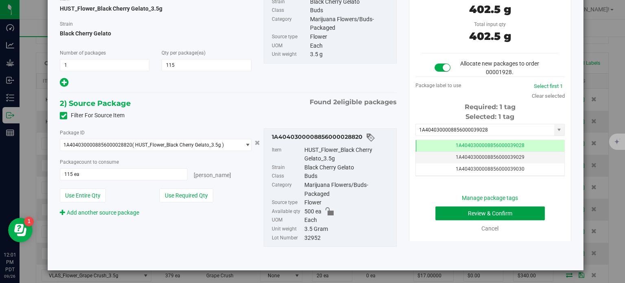
click at [453, 211] on button "Review & Confirm" at bounding box center [489, 213] width 109 height 14
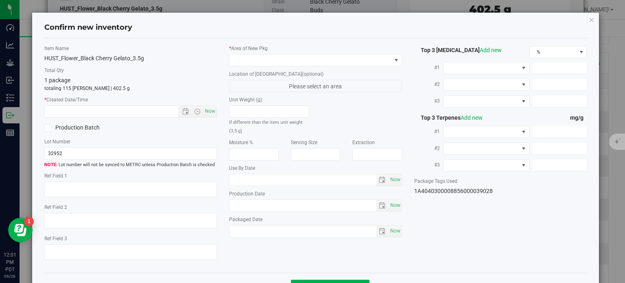
type textarea "21.7324%"
type textarea "Black Cherry Gelato"
type textarea "<LOQ"
type input "232.2444"
type input "13.6452"
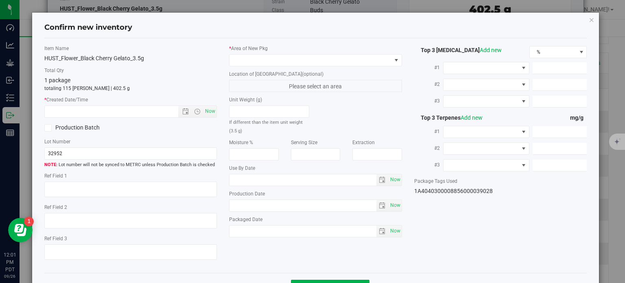
type input "5.3862"
type input "7.0060"
type input "4.2080"
type input "2.6350"
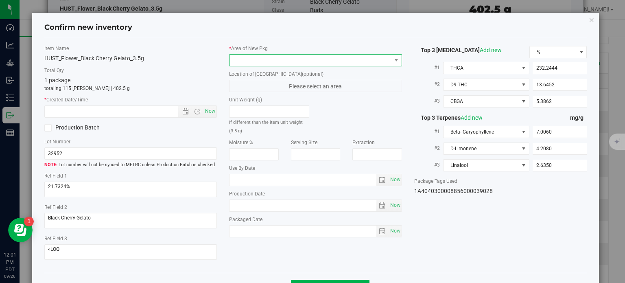
click at [346, 61] on span at bounding box center [310, 60] width 162 height 11
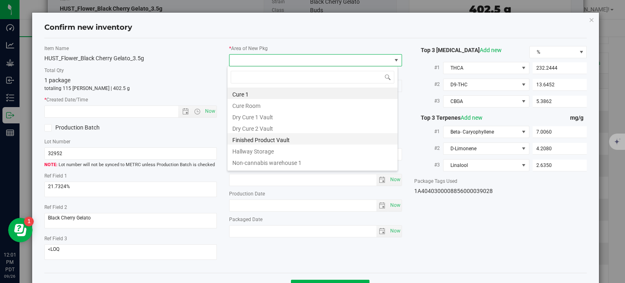
click at [286, 142] on li "Finished Product Vault" at bounding box center [312, 138] width 170 height 11
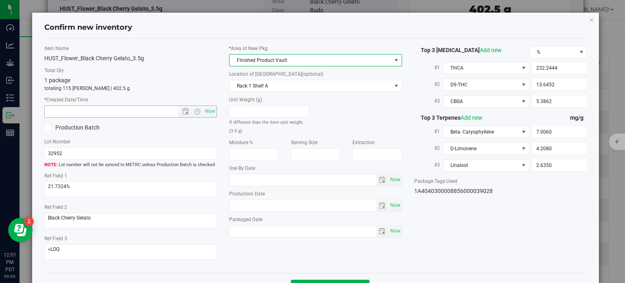
click at [200, 106] on span "Now" at bounding box center [197, 111] width 38 height 11
click at [206, 107] on span "Now" at bounding box center [210, 111] width 14 height 12
type input "[DATE] 12:01 PM"
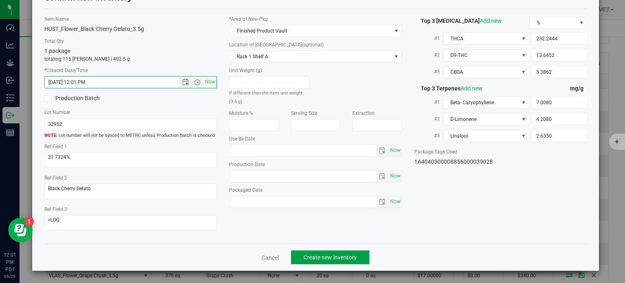
click at [319, 252] on button "Create new inventory" at bounding box center [330, 257] width 78 height 14
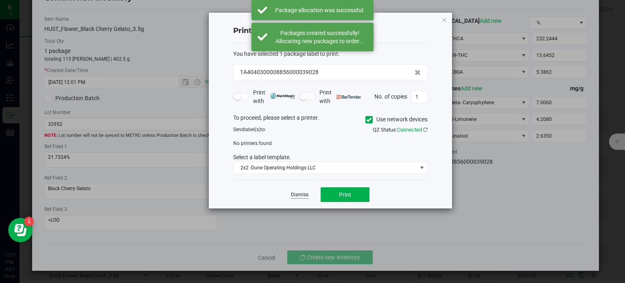
click at [298, 191] on link "Dismiss" at bounding box center [299, 194] width 17 height 7
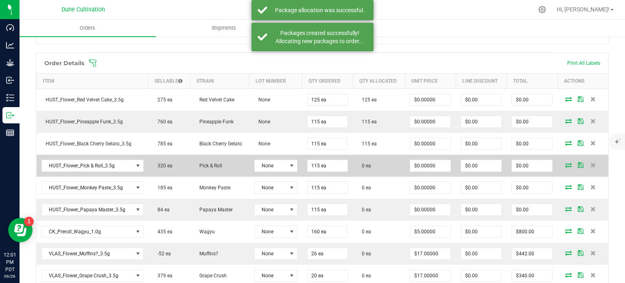
click at [565, 164] on icon at bounding box center [568, 164] width 7 height 5
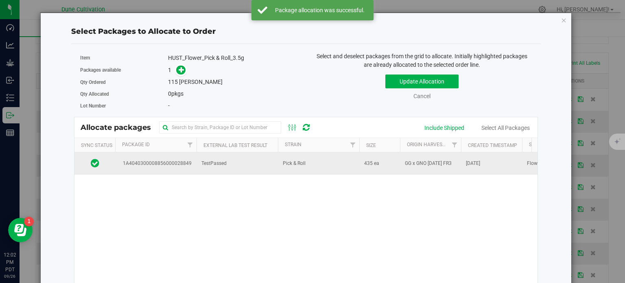
click at [156, 157] on td "1A4040300008856000028849" at bounding box center [155, 163] width 81 height 22
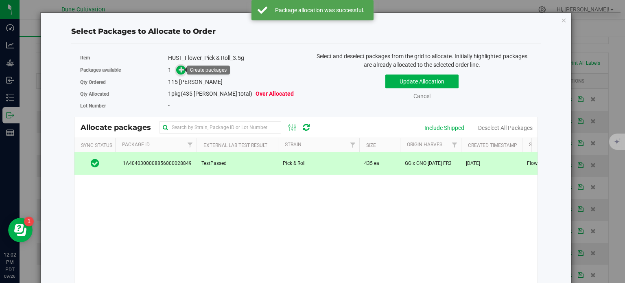
click at [179, 68] on icon at bounding box center [182, 70] width 6 height 6
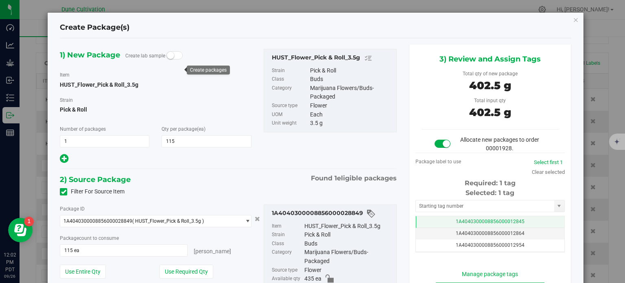
click at [467, 218] on span "1A4040300008856000012845" at bounding box center [490, 221] width 69 height 6
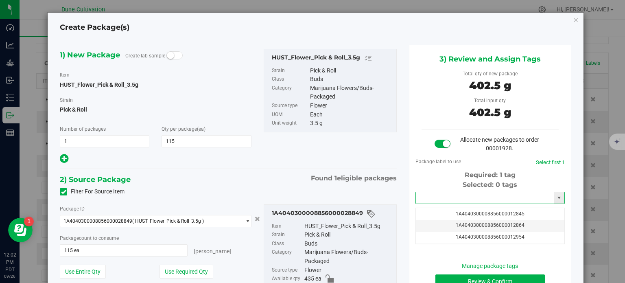
click at [460, 198] on input "text" at bounding box center [485, 197] width 138 height 11
paste input "3902"
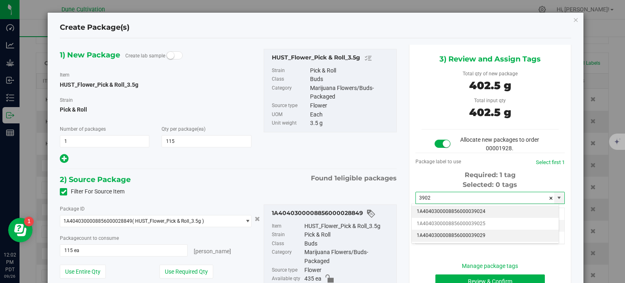
click at [471, 235] on li "1A4040300008856000039029" at bounding box center [485, 235] width 147 height 12
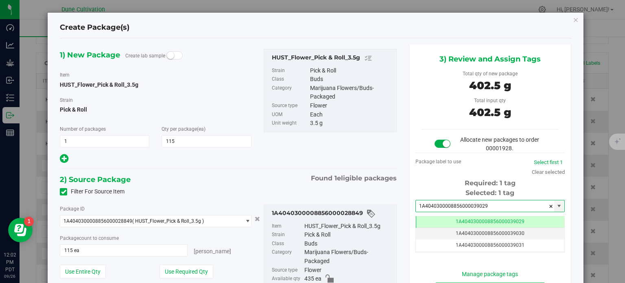
type input "1A4040300008856000039029"
click at [403, 235] on div "3) Review and Assign Tags Total qty of new package 402.5 g Total input qty 402.…" at bounding box center [490, 181] width 174 height 272
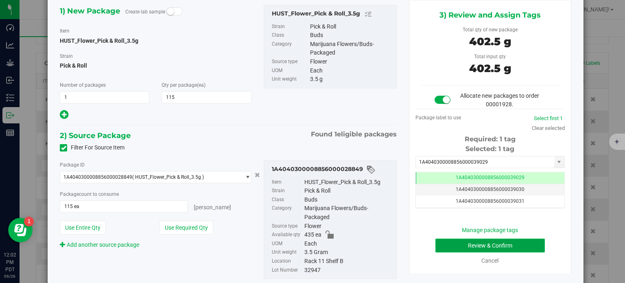
click at [445, 244] on button "Review & Confirm" at bounding box center [489, 245] width 109 height 14
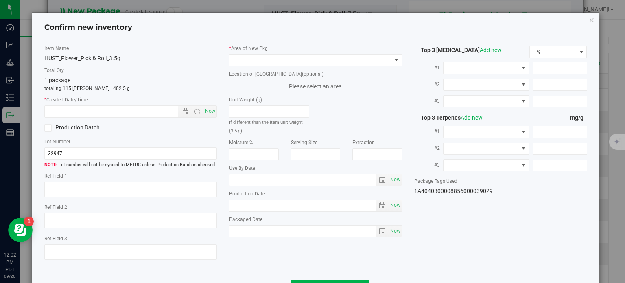
type textarea "22.6925%"
type textarea "Pick & Roll"
type textarea "<LOQ"
type input "249.3672"
type input "8.7789"
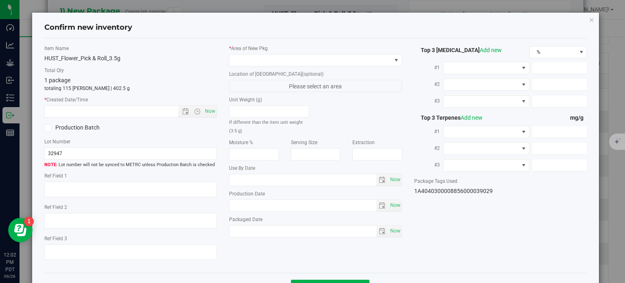
type input "8.2299"
type input "6.6320"
type input "4.9530"
type input "2.6410"
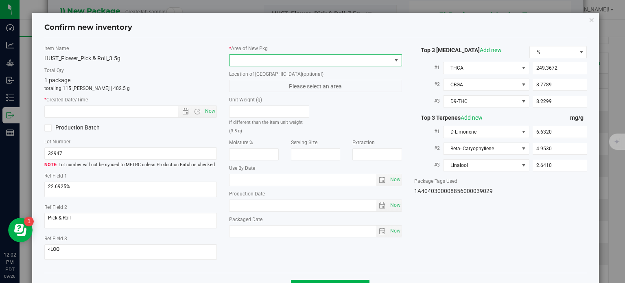
click at [340, 55] on span at bounding box center [310, 60] width 162 height 11
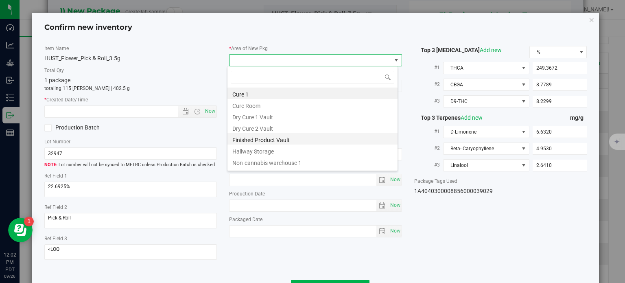
click at [284, 138] on li "Finished Product Vault" at bounding box center [312, 138] width 170 height 11
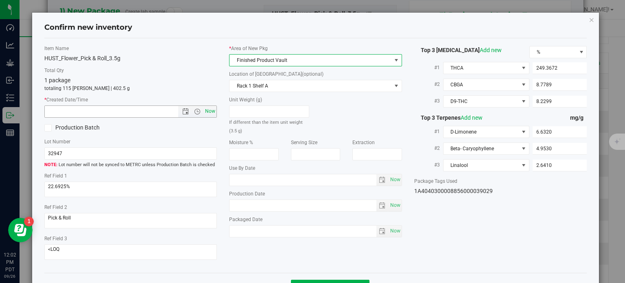
click at [213, 113] on span "Now" at bounding box center [210, 111] width 14 height 12
type input "[DATE] 12:02 PM"
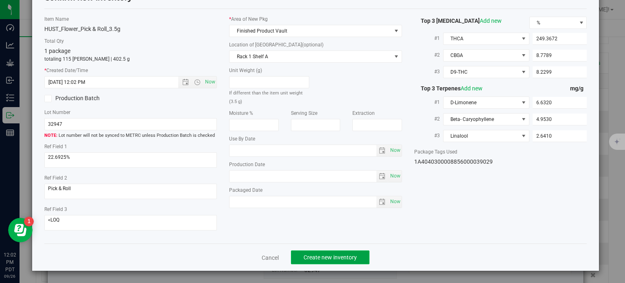
click at [317, 255] on span "Create new inventory" at bounding box center [329, 257] width 53 height 7
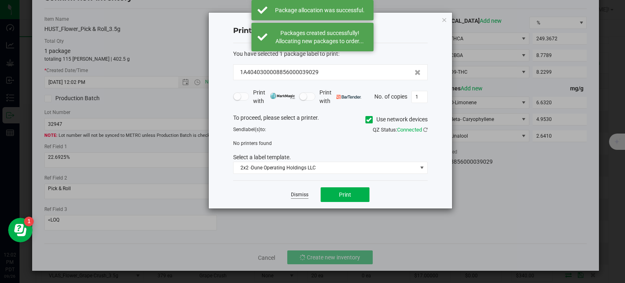
click at [295, 197] on link "Dismiss" at bounding box center [299, 194] width 17 height 7
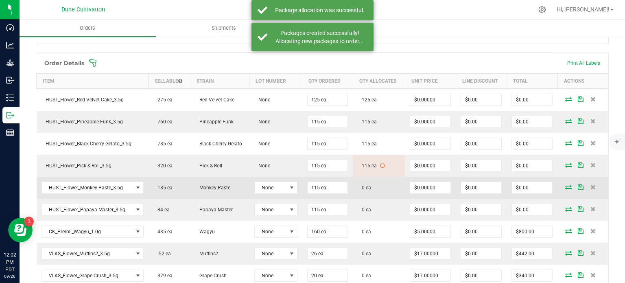
click at [565, 187] on icon at bounding box center [568, 186] width 7 height 5
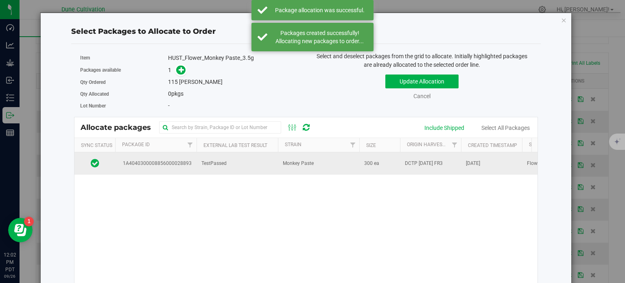
click at [158, 161] on span "1A4040300008856000028893" at bounding box center [156, 163] width 72 height 8
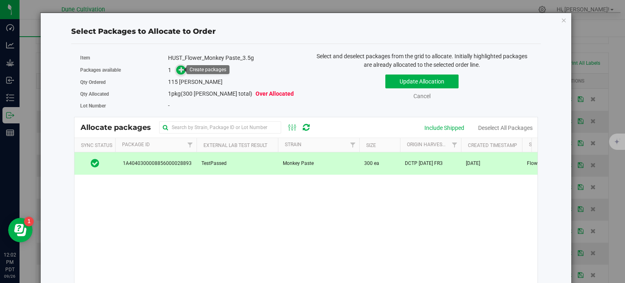
click at [176, 67] on span at bounding box center [180, 69] width 9 height 9
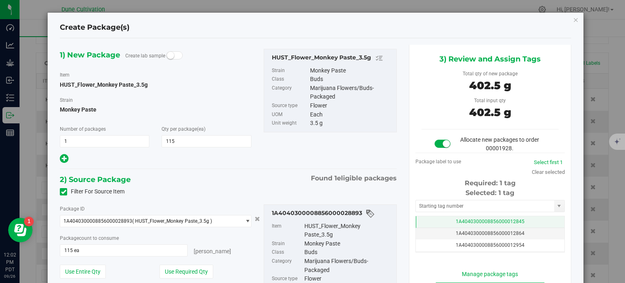
click at [434, 224] on td "1A4040300008856000012845" at bounding box center [490, 222] width 148 height 12
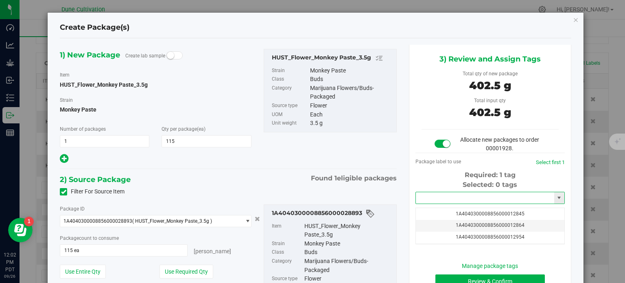
click at [438, 196] on input "text" at bounding box center [485, 197] width 138 height 11
paste input "3902"
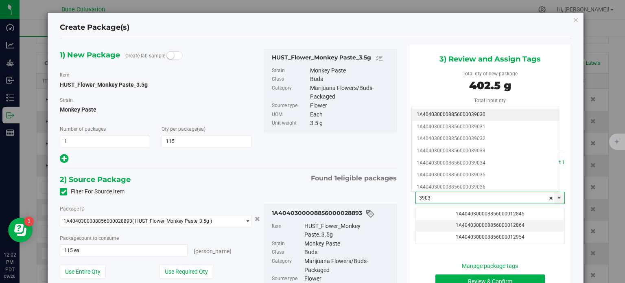
click at [460, 114] on li "1A4040300008856000039030" at bounding box center [485, 115] width 147 height 12
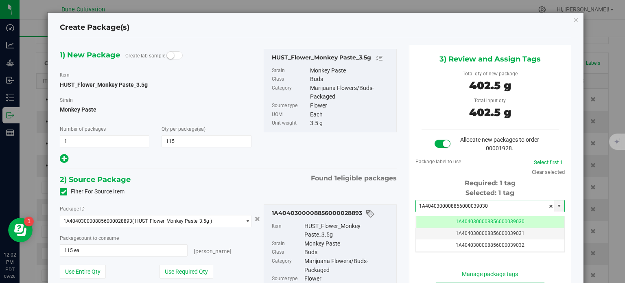
type input "1A4040300008856000039030"
click at [390, 228] on div "1A4040300008856000028893 Item HUST_Flower_Monkey Paste_3.5g Strain Monkey Paste…" at bounding box center [330, 267] width 133 height 127
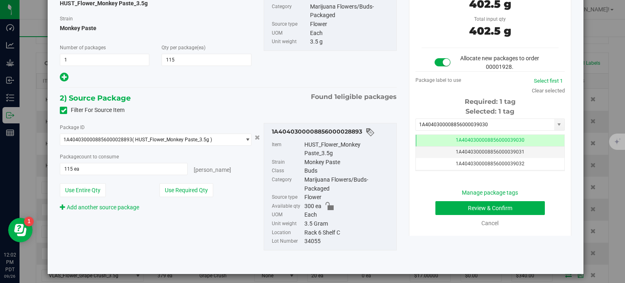
click at [444, 214] on div "Manage package tags Review & Confirm Cancel" at bounding box center [489, 207] width 137 height 39
click at [438, 203] on button "Review & Confirm" at bounding box center [489, 208] width 109 height 14
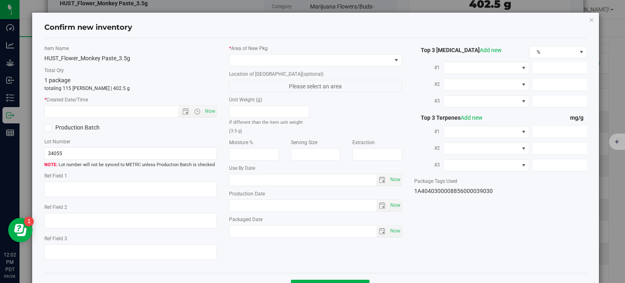
type textarea "24.1123%"
type textarea "Monkey Paste"
type textarea "0.0349%"
type input "258.5488"
type input "14.3758"
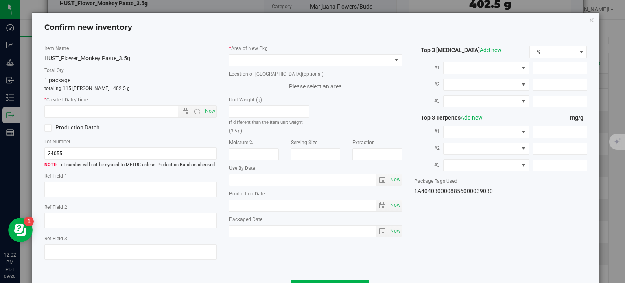
type input "9.9510"
type input "3.8670"
type input "2.6710"
type input "2.5870"
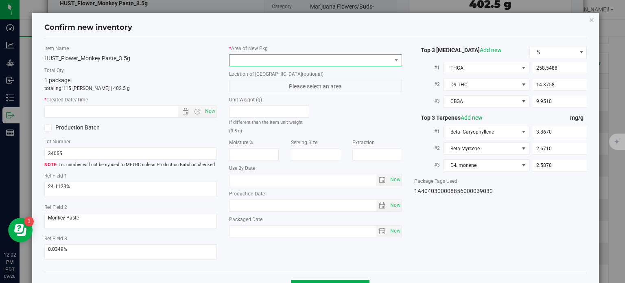
click at [279, 63] on span at bounding box center [310, 60] width 162 height 11
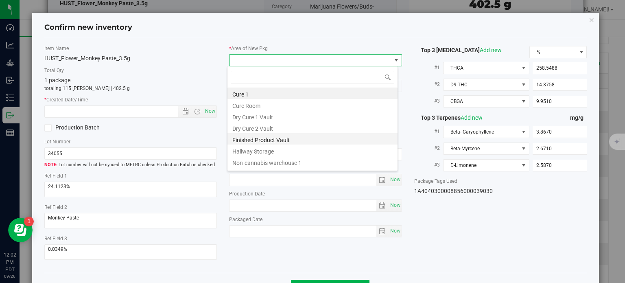
click at [267, 140] on li "Finished Product Vault" at bounding box center [312, 138] width 170 height 11
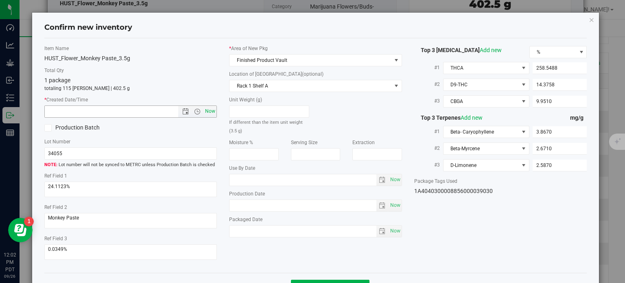
click at [210, 110] on span "Now" at bounding box center [210, 111] width 14 height 12
type input "[DATE] 12:02 PM"
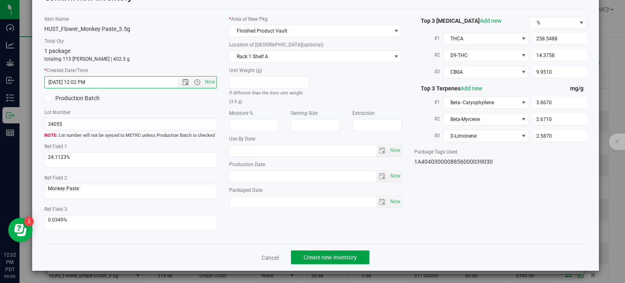
click at [329, 257] on span "Create new inventory" at bounding box center [329, 257] width 53 height 7
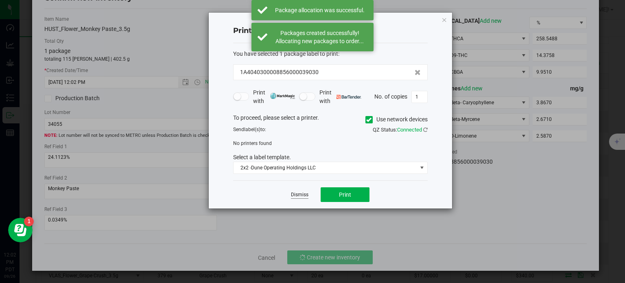
click at [301, 197] on link "Dismiss" at bounding box center [299, 194] width 17 height 7
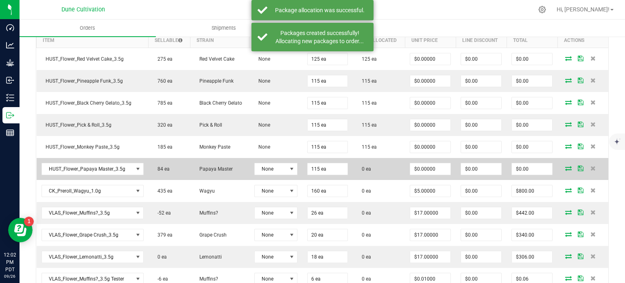
click at [565, 166] on icon at bounding box center [568, 168] width 7 height 5
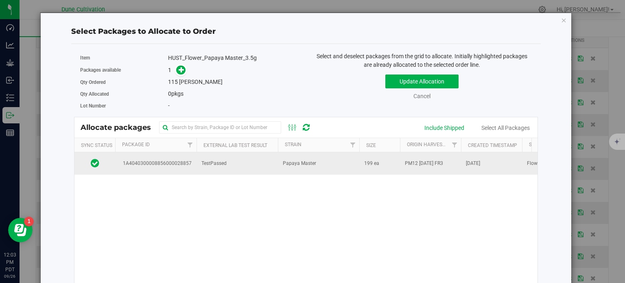
click at [160, 154] on td "1A4040300008856000028857" at bounding box center [155, 163] width 81 height 22
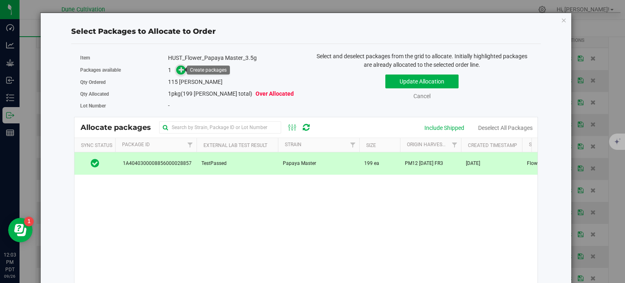
click at [179, 67] on icon at bounding box center [182, 70] width 6 height 6
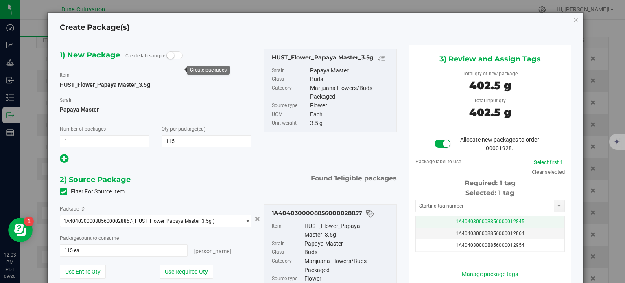
click at [459, 222] on span "1A4040300008856000012845" at bounding box center [490, 221] width 69 height 6
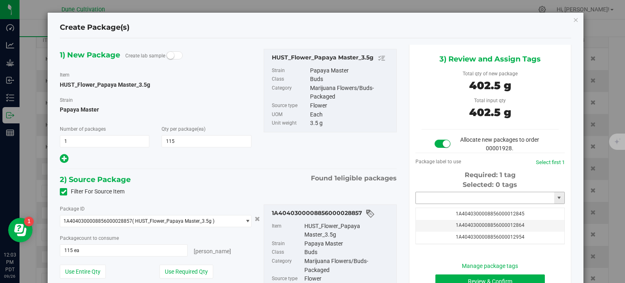
click at [442, 198] on input "text" at bounding box center [485, 197] width 138 height 11
paste input "3903"
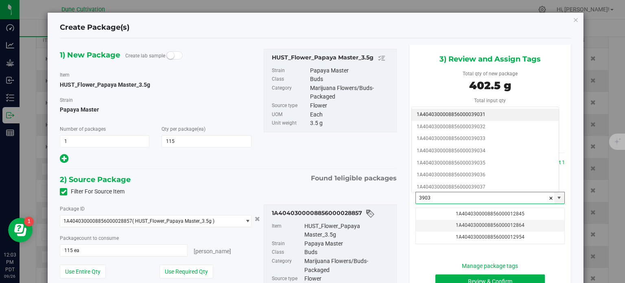
click at [455, 115] on li "1A4040300008856000039031" at bounding box center [485, 115] width 147 height 12
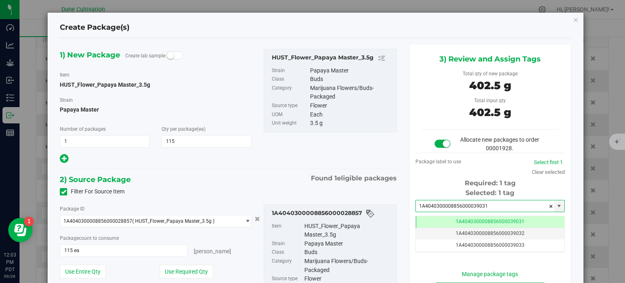
type input "1A4040300008856000039031"
click at [375, 151] on div "1) New Package Create lab sample Item HUST_Flower_Papaya Master_3.5g [GEOGRAPHI…" at bounding box center [228, 107] width 349 height 116
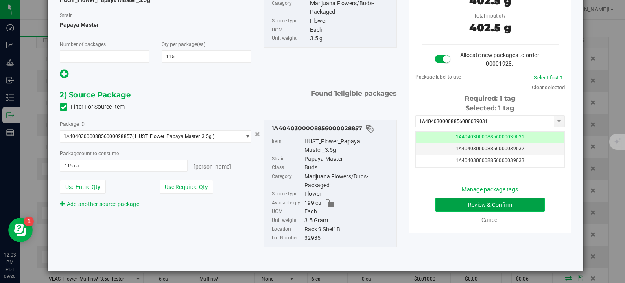
click at [453, 201] on button "Review & Confirm" at bounding box center [489, 205] width 109 height 14
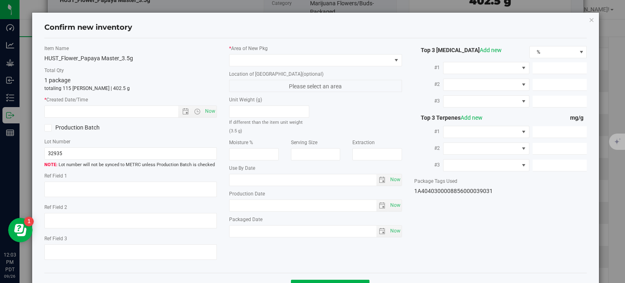
type textarea "33.0426%"
type textarea "Papaya Master"
type textarea "0.0644%"
type input "340.5057"
type input "31.8029"
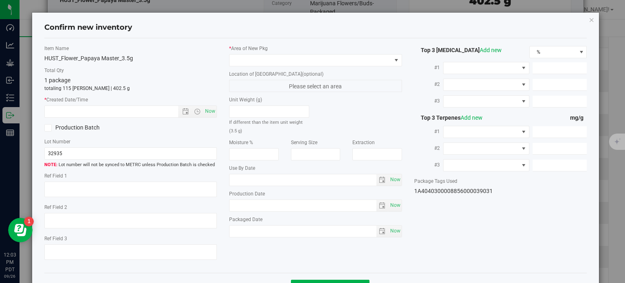
type input "13.6127"
type input "7.0200"
type input "5.9720"
type input "2.8550"
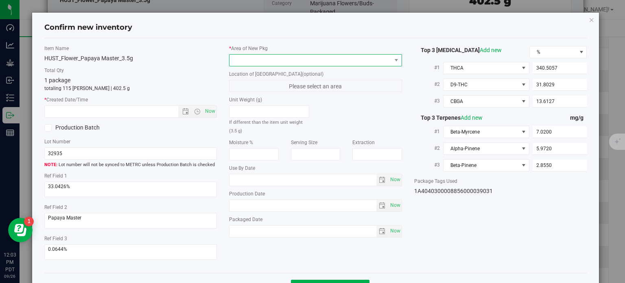
click at [358, 58] on span at bounding box center [310, 60] width 162 height 11
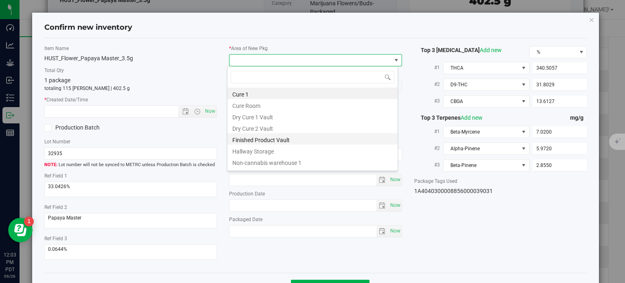
click at [277, 138] on li "Finished Product Vault" at bounding box center [312, 138] width 170 height 11
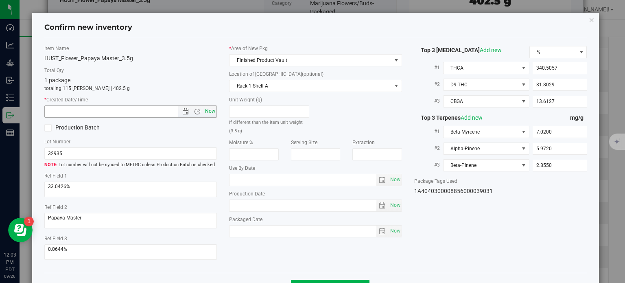
click at [207, 110] on span "Now" at bounding box center [210, 111] width 14 height 12
type input "[DATE] 12:03 PM"
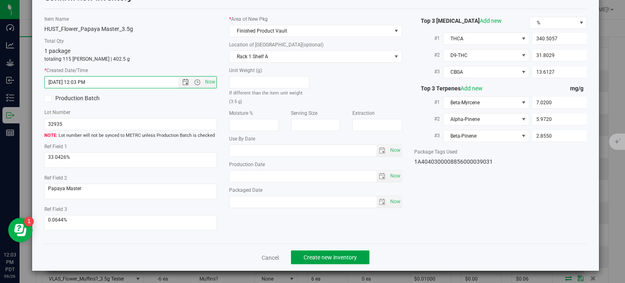
click at [324, 254] on span "Create new inventory" at bounding box center [329, 257] width 53 height 7
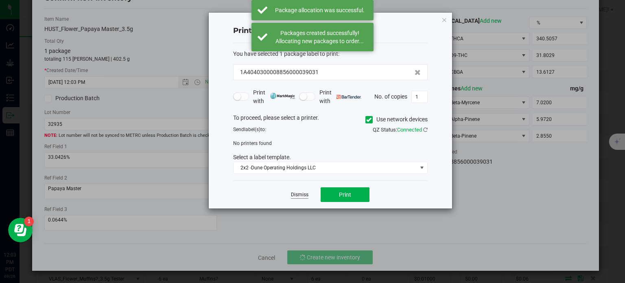
click at [303, 195] on link "Dismiss" at bounding box center [299, 194] width 17 height 7
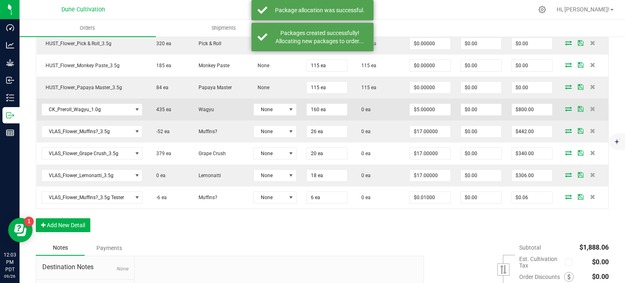
click at [565, 106] on icon at bounding box center [568, 108] width 7 height 5
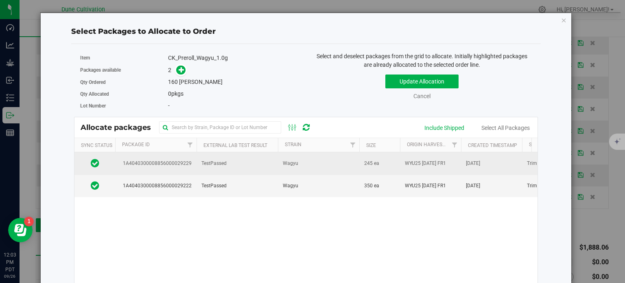
click at [184, 162] on span "1A4040300008856000029229" at bounding box center [156, 163] width 72 height 8
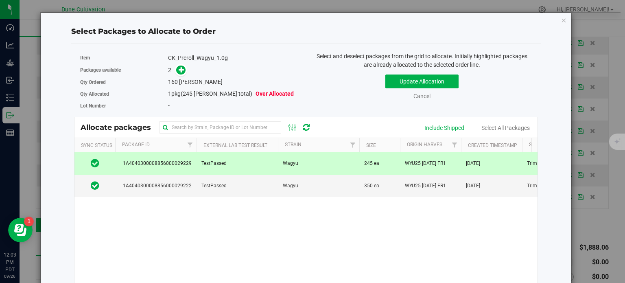
click at [174, 67] on span at bounding box center [178, 69] width 13 height 9
click at [179, 69] on icon at bounding box center [182, 70] width 6 height 6
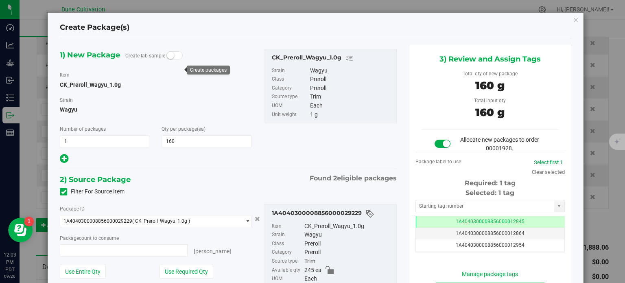
type input "160 ea"
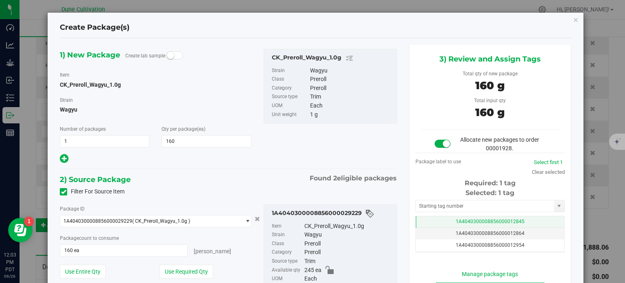
click at [419, 218] on td "1A4040300008856000012845" at bounding box center [490, 222] width 148 height 12
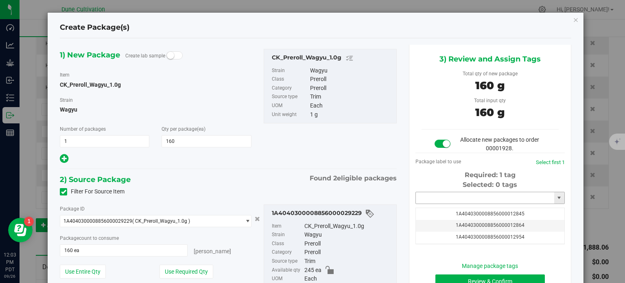
click at [416, 193] on input "text" at bounding box center [485, 197] width 138 height 11
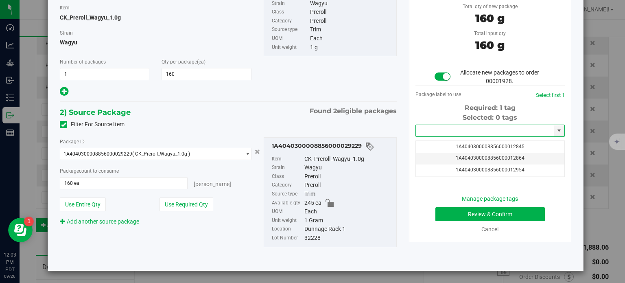
paste input "3903"
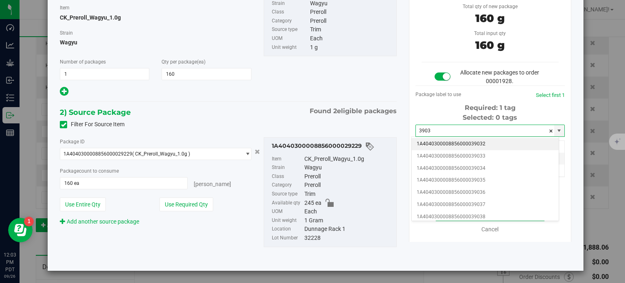
click at [472, 144] on li "1A4040300008856000039032" at bounding box center [485, 144] width 147 height 12
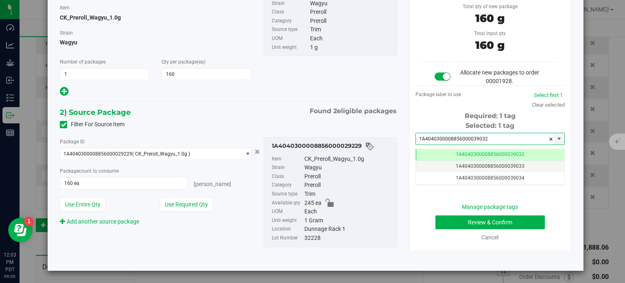
type input "1A4040300008856000039032"
click at [392, 172] on div "1A4040300008856000029229 Item CK_Preroll_Wagyu_1.0g Strain Wagyu Class Preroll …" at bounding box center [330, 192] width 133 height 110
click at [450, 212] on div "Manage package tags Review & Confirm Cancel" at bounding box center [489, 222] width 137 height 39
click at [450, 221] on button "Review & Confirm" at bounding box center [489, 222] width 109 height 14
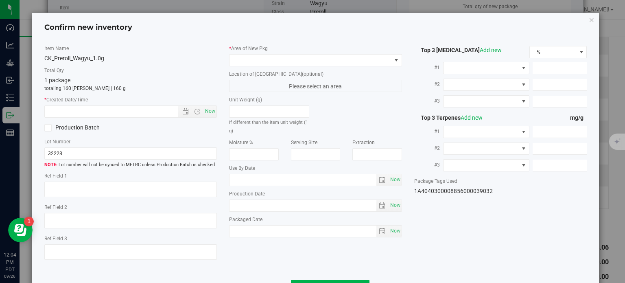
type textarea "33.5091%"
type textarea "Wagyu"
type textarea "<LOQ"
type input "362.6010"
type input "17.0897"
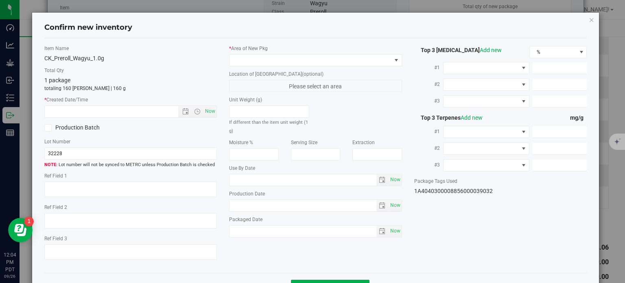
type input "6.5291"
type input "11.2400"
type input "6.7700"
type input "5.9070"
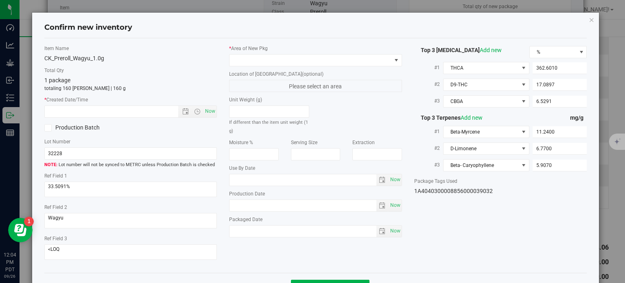
click at [331, 70] on label "Location of [GEOGRAPHIC_DATA] (optional)" at bounding box center [315, 73] width 173 height 7
click at [321, 55] on span at bounding box center [310, 60] width 162 height 11
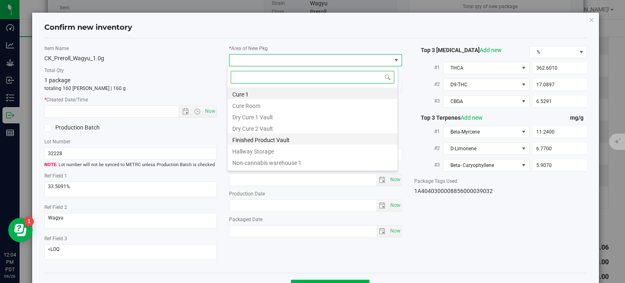
click at [275, 140] on li "Finished Product Vault" at bounding box center [312, 138] width 170 height 11
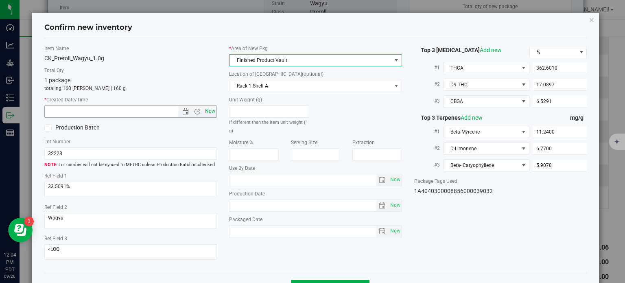
click at [210, 112] on span "Now" at bounding box center [210, 111] width 14 height 12
type input "[DATE] 12:04 PM"
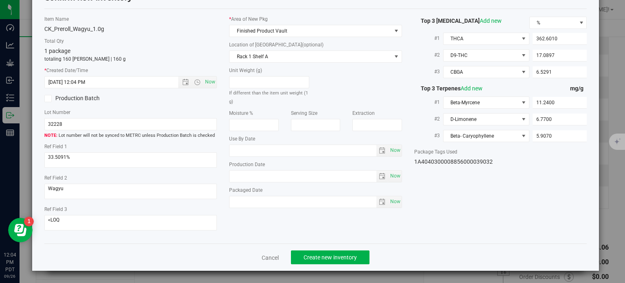
click at [330, 265] on div "Cancel Create new inventory" at bounding box center [315, 256] width 543 height 27
click at [338, 257] on span "Create new inventory" at bounding box center [329, 257] width 53 height 7
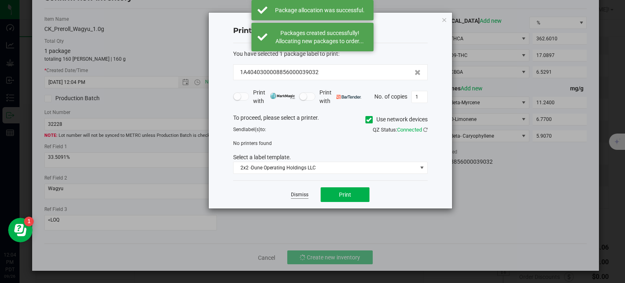
click at [300, 198] on link "Dismiss" at bounding box center [299, 194] width 17 height 7
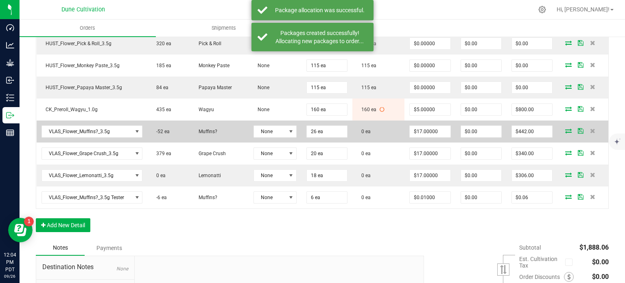
click at [565, 129] on icon at bounding box center [568, 130] width 7 height 5
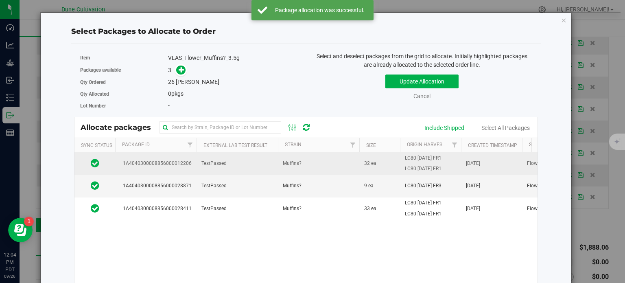
click at [191, 159] on td "1A4040300008856000012206" at bounding box center [155, 163] width 81 height 22
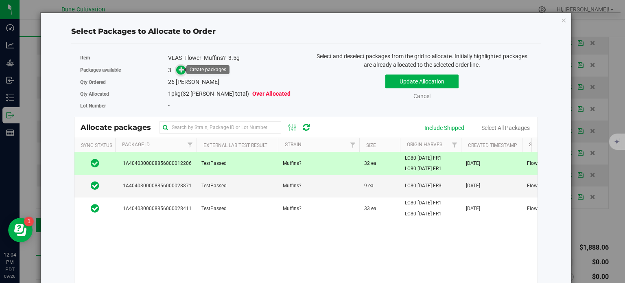
click at [181, 68] on icon at bounding box center [182, 70] width 6 height 6
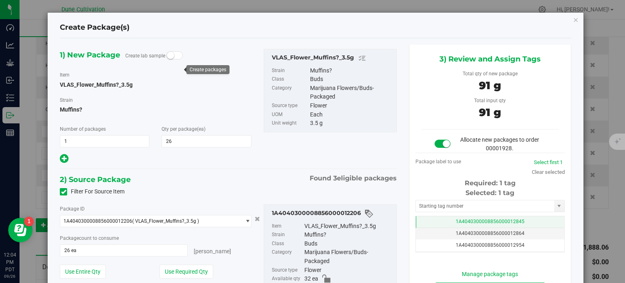
click at [416, 216] on td "1A4040300008856000012845" at bounding box center [490, 222] width 148 height 12
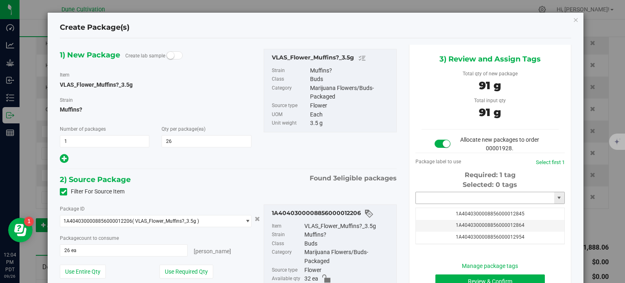
click at [426, 201] on input "text" at bounding box center [485, 197] width 138 height 11
paste input "3903"
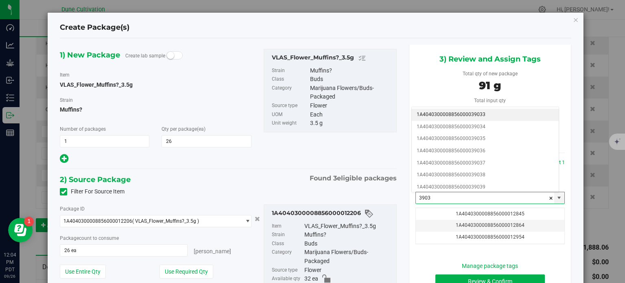
click at [471, 115] on li "1A4040300008856000039033" at bounding box center [485, 115] width 147 height 12
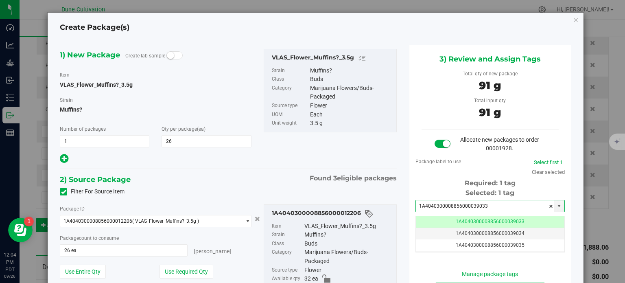
type input "1A4040300008856000039033"
click at [384, 160] on div "1) New Package Create lab sample Item VLAS_Flower_Muffins?_3.5g [GEOGRAPHIC_DAT…" at bounding box center [228, 107] width 349 height 116
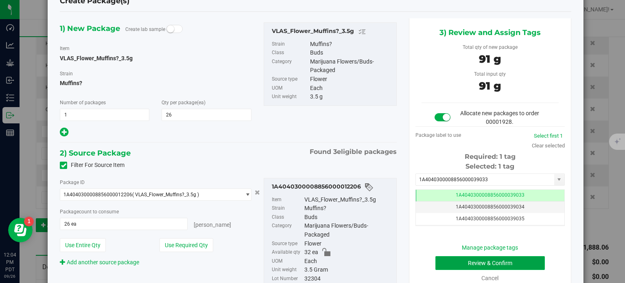
click at [466, 260] on button "Review & Confirm" at bounding box center [489, 263] width 109 height 14
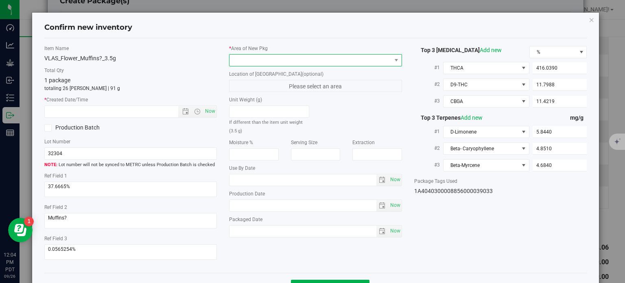
click at [318, 64] on span at bounding box center [310, 60] width 162 height 11
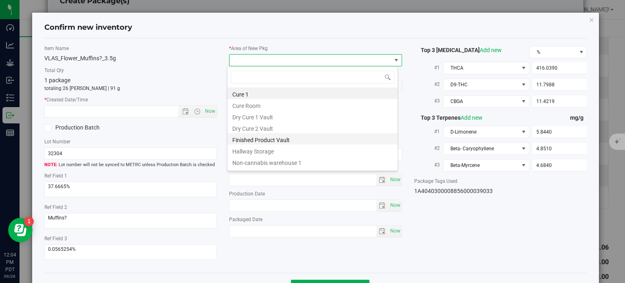
click at [277, 139] on li "Finished Product Vault" at bounding box center [312, 138] width 170 height 11
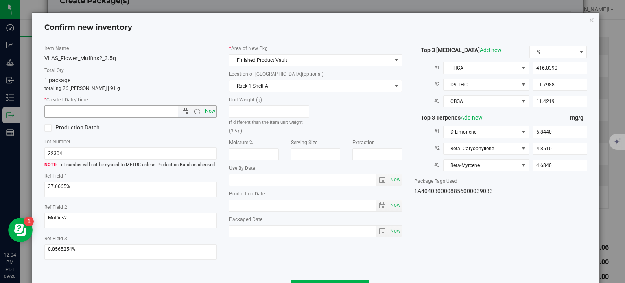
click at [214, 106] on span "Now" at bounding box center [210, 111] width 14 height 12
type input "[DATE] 12:04 PM"
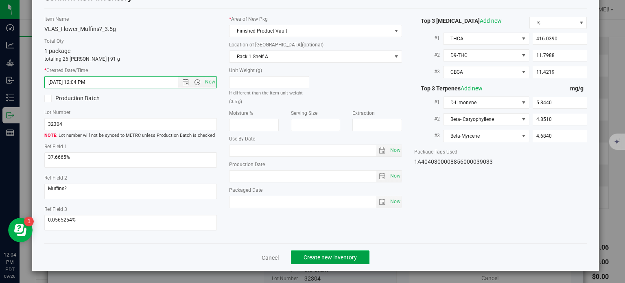
click at [316, 251] on button "Create new inventory" at bounding box center [330, 257] width 78 height 14
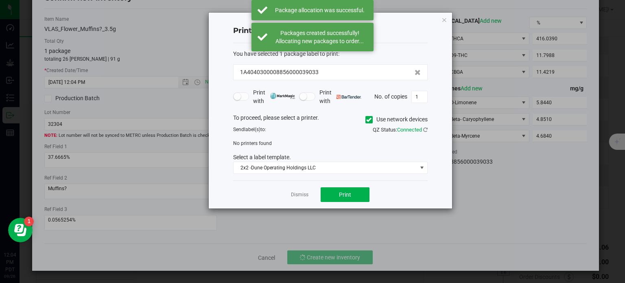
click at [309, 193] on div "Dismiss Print" at bounding box center [330, 194] width 194 height 28
click at [303, 193] on link "Dismiss" at bounding box center [299, 194] width 17 height 7
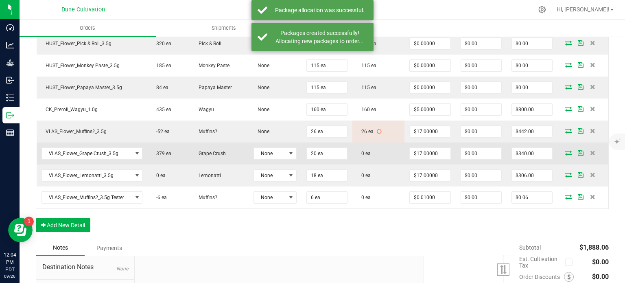
click at [565, 150] on icon at bounding box center [568, 152] width 7 height 5
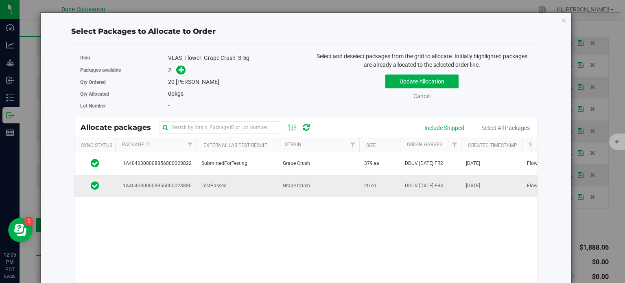
click at [162, 191] on td "1A4040300008856000028886" at bounding box center [155, 186] width 81 height 22
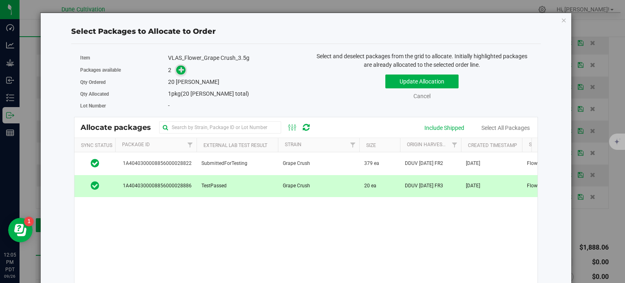
click at [179, 67] on icon at bounding box center [182, 70] width 6 height 6
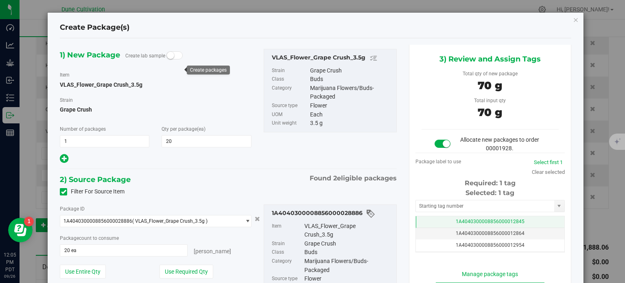
click at [436, 223] on td "1A4040300008856000012845" at bounding box center [490, 222] width 148 height 12
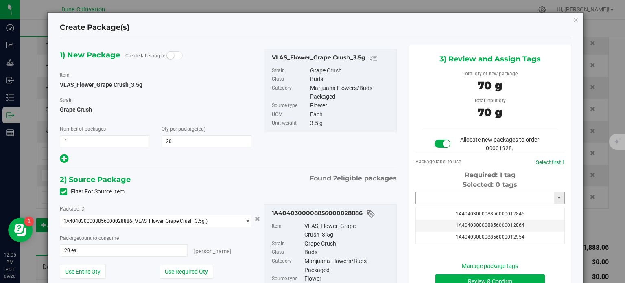
click at [434, 197] on input "text" at bounding box center [485, 197] width 138 height 11
paste input "3903"
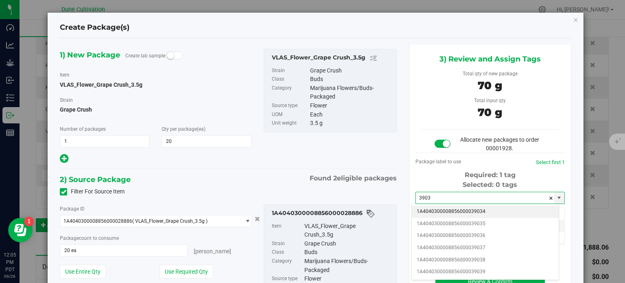
click at [443, 214] on li "1A4040300008856000039034" at bounding box center [485, 211] width 147 height 12
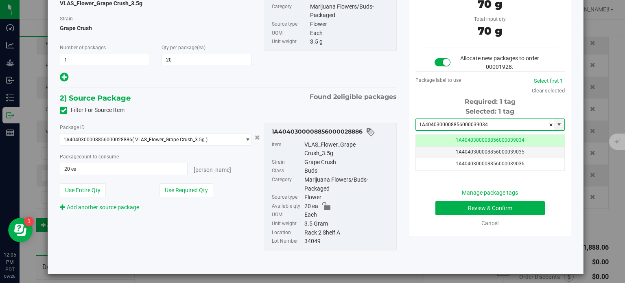
type input "1A4040300008856000039034"
click at [430, 205] on div "Review & Confirm" at bounding box center [489, 208] width 137 height 14
click at [435, 207] on button "Review & Confirm" at bounding box center [489, 208] width 109 height 14
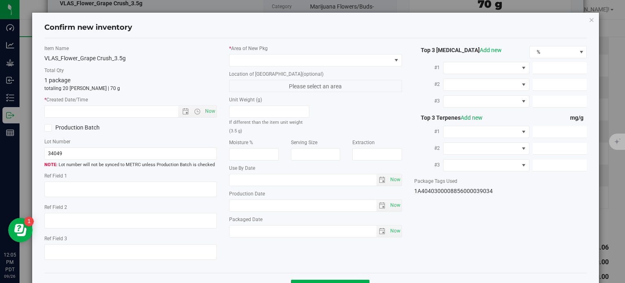
type textarea "36.0177%"
type textarea "Grape Crush"
type textarea "0.0751%"
type input "398.0464"
type input "15.4531"
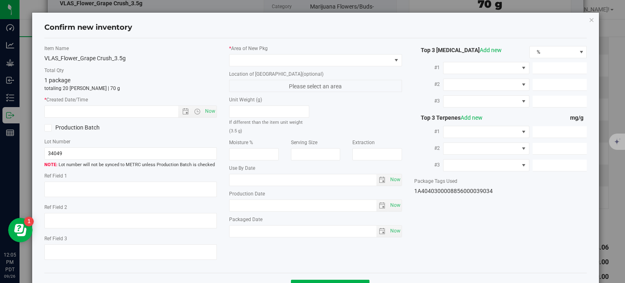
type input "11.0899"
type input "4.5300"
type input "3.4320"
type input "3.4040"
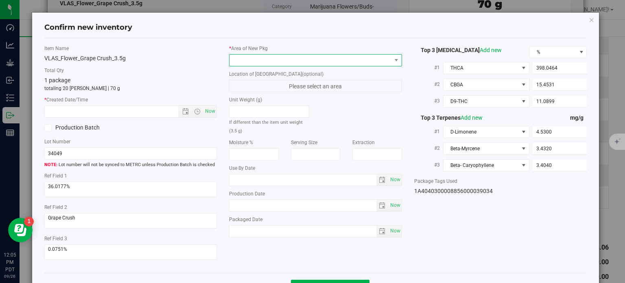
click at [307, 55] on span at bounding box center [310, 60] width 162 height 11
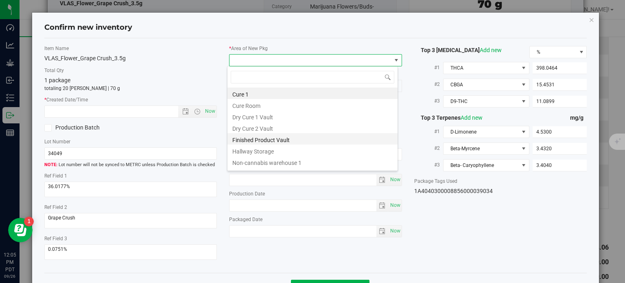
click at [268, 136] on li "Finished Product Vault" at bounding box center [312, 138] width 170 height 11
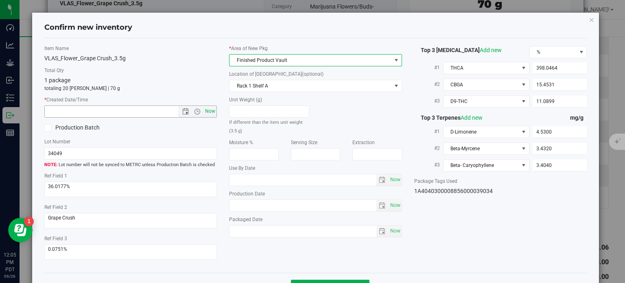
click at [213, 112] on span "Now" at bounding box center [210, 111] width 14 height 12
type input "[DATE] 12:05 PM"
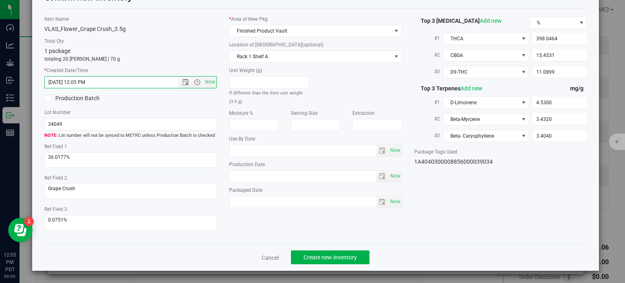
click at [316, 249] on div "Cancel Create new inventory" at bounding box center [315, 256] width 543 height 27
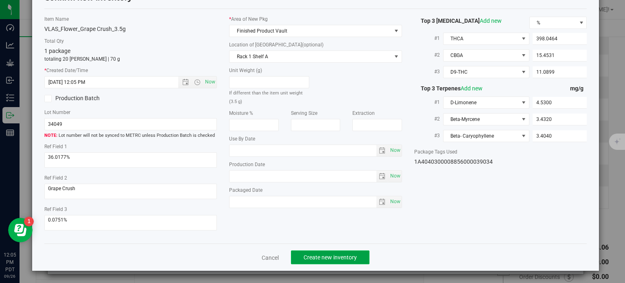
click at [316, 258] on span "Create new inventory" at bounding box center [329, 257] width 53 height 7
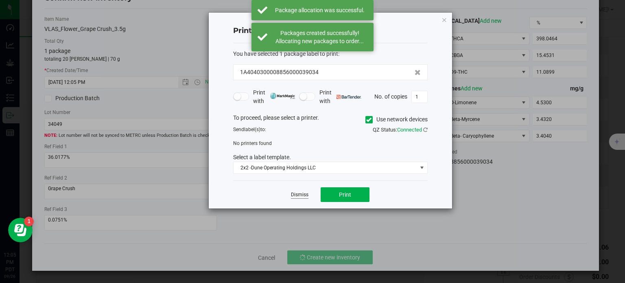
click at [299, 191] on link "Dismiss" at bounding box center [299, 194] width 17 height 7
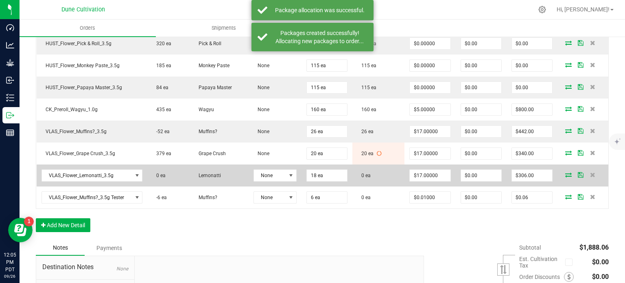
click at [565, 172] on icon at bounding box center [568, 174] width 7 height 5
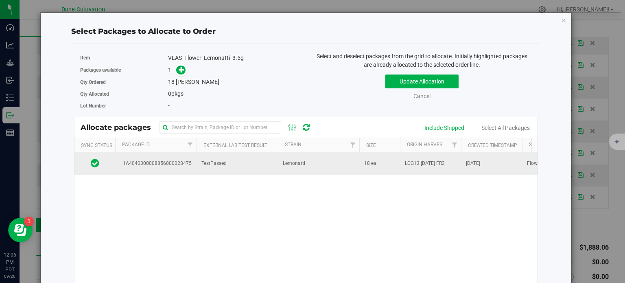
click at [199, 169] on td "TestPassed" at bounding box center [236, 163] width 81 height 22
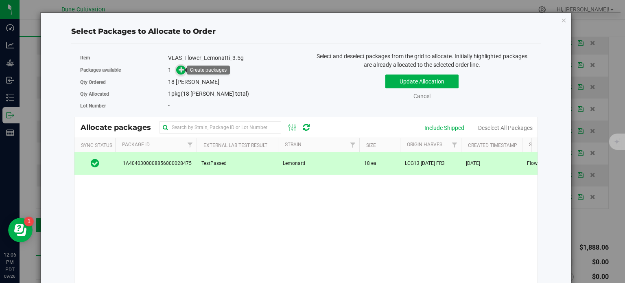
click at [181, 71] on icon at bounding box center [182, 70] width 6 height 6
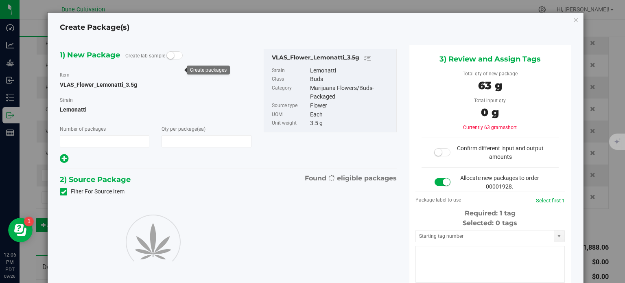
type input "1"
type input "18"
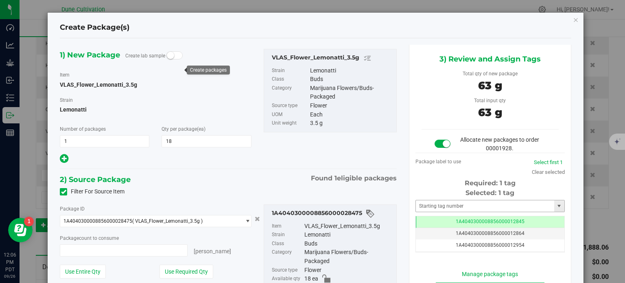
type input "18 ea"
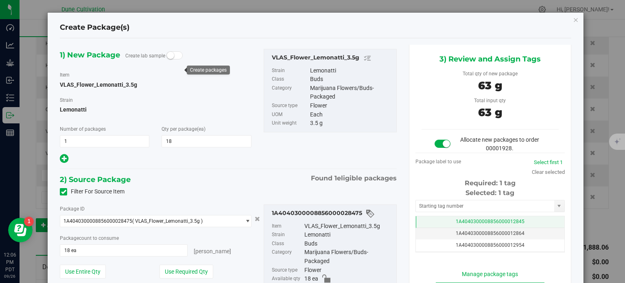
click at [432, 221] on td "1A4040300008856000012845" at bounding box center [490, 222] width 148 height 12
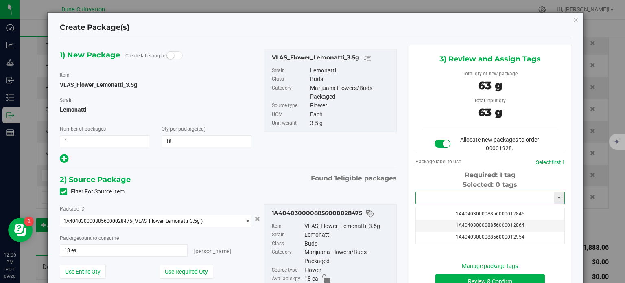
click at [440, 200] on input "text" at bounding box center [485, 197] width 138 height 11
paste input "3903"
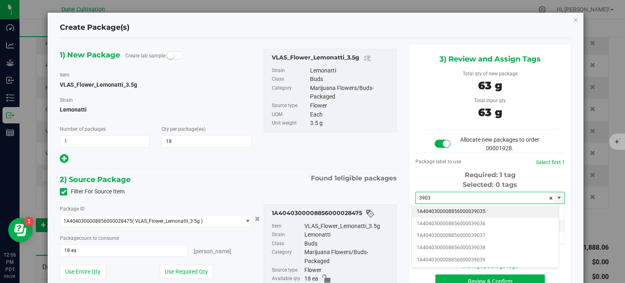
click at [444, 212] on li "1A4040300008856000039035" at bounding box center [485, 211] width 147 height 12
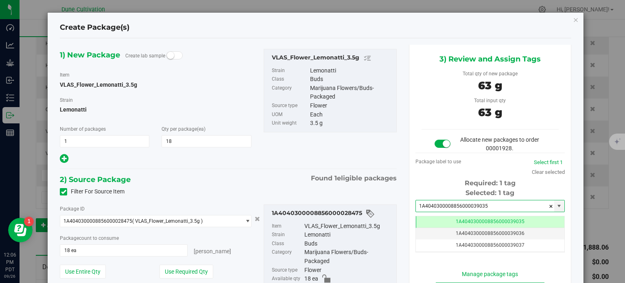
type input "1A4040300008856000039035"
click at [389, 198] on div "Package ID 1A4040300008856000028475 ( VLAS_Flower_Lemonatti_3.5g ) 1A4040300008…" at bounding box center [228, 264] width 349 height 132
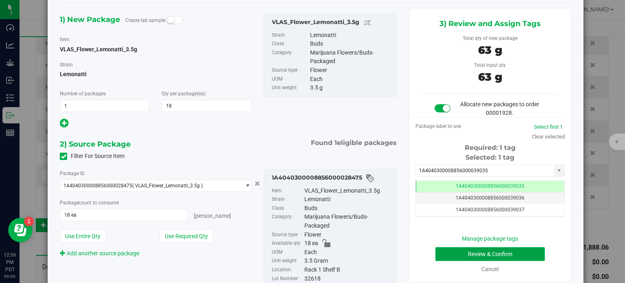
click at [440, 251] on button "Review & Confirm" at bounding box center [489, 254] width 109 height 14
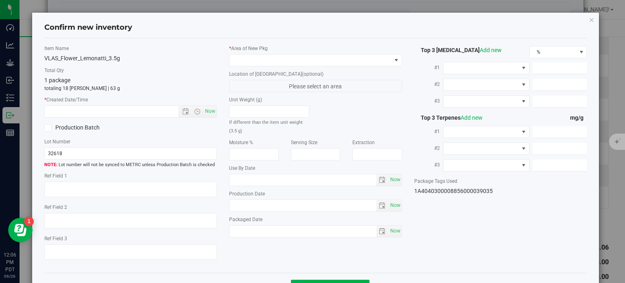
type textarea "25.7788%"
type textarea "Lemonatti"
type textarea "<LOQ"
type input "283.1357"
type input "9.4783"
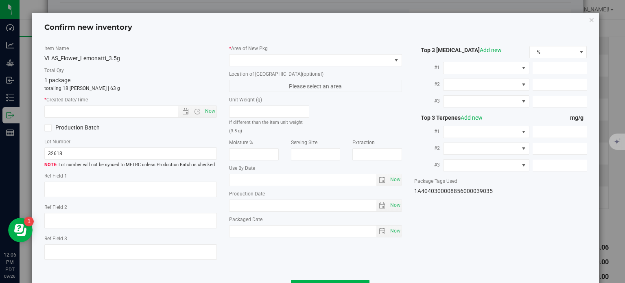
type input "8.9148"
type input "5.4780"
type input "4.1700"
type input "2.6510"
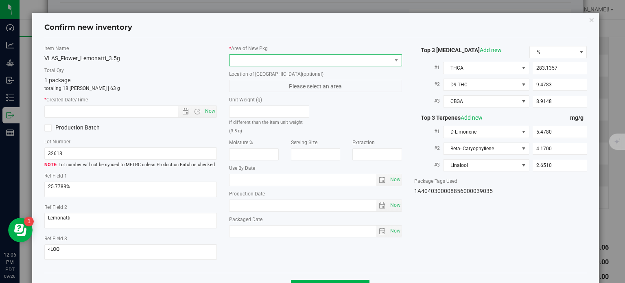
click at [351, 60] on span at bounding box center [310, 60] width 162 height 11
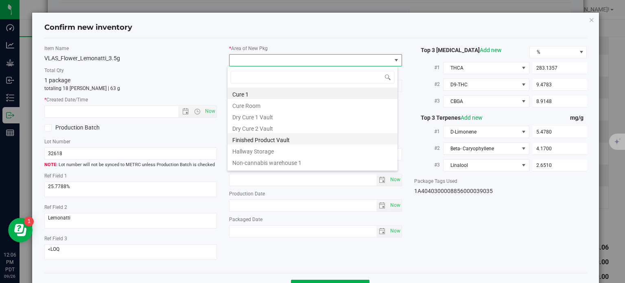
click at [288, 139] on li "Finished Product Vault" at bounding box center [312, 138] width 170 height 11
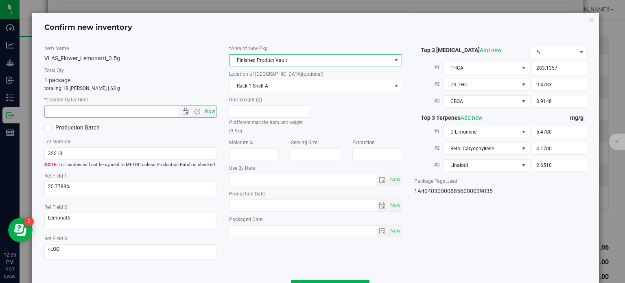
click at [207, 110] on span "Now" at bounding box center [210, 111] width 14 height 12
type input "[DATE] 12:06 PM"
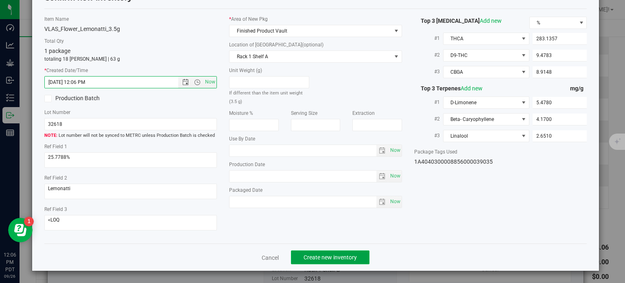
click at [325, 255] on span "Create new inventory" at bounding box center [329, 257] width 53 height 7
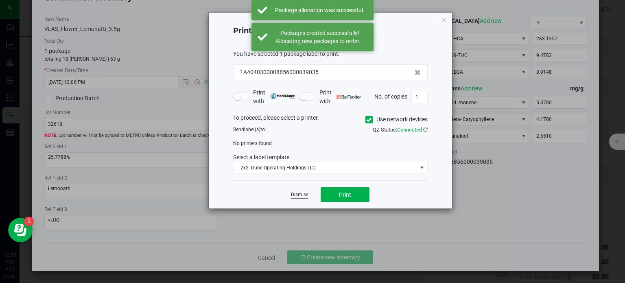
click at [297, 193] on link "Dismiss" at bounding box center [299, 194] width 17 height 7
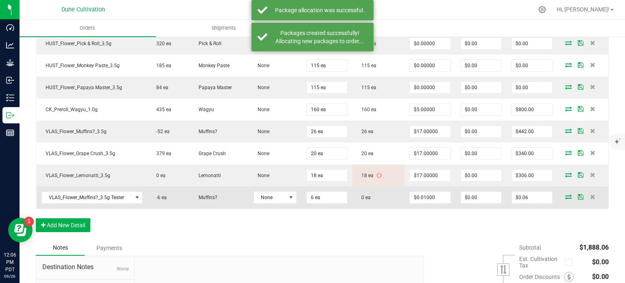
click at [565, 194] on icon at bounding box center [568, 196] width 7 height 5
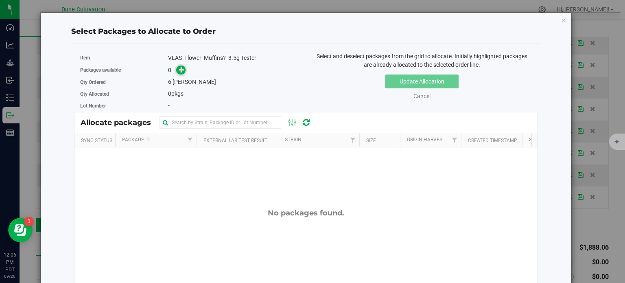
drag, startPoint x: 182, startPoint y: 60, endPoint x: 181, endPoint y: 66, distance: 6.3
click at [181, 63] on div "Item VLAS_Flower_Muffins?_3.5g Tester" at bounding box center [190, 58] width 220 height 12
click at [181, 67] on icon at bounding box center [182, 70] width 6 height 6
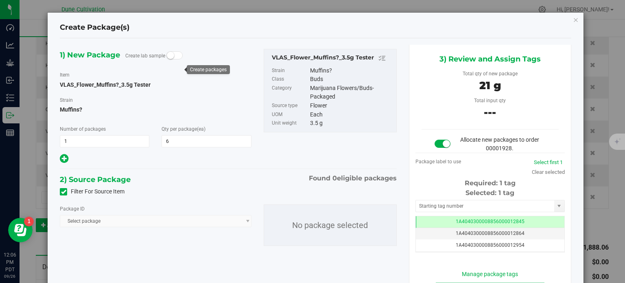
click at [63, 192] on icon at bounding box center [63, 192] width 5 height 0
click at [0, 0] on input "Filter For Source Item" at bounding box center [0, 0] width 0 height 0
click at [85, 220] on span "Select package" at bounding box center [150, 220] width 180 height 11
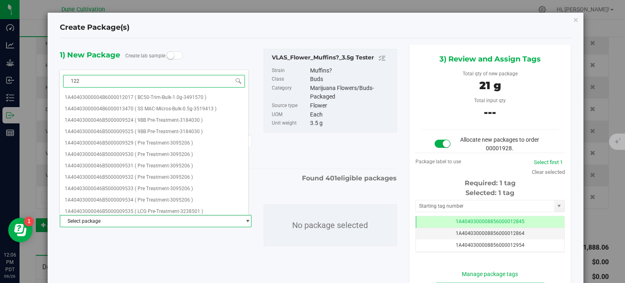
type input "1220"
